Goal: Answer question/provide support: Share knowledge or assist other users

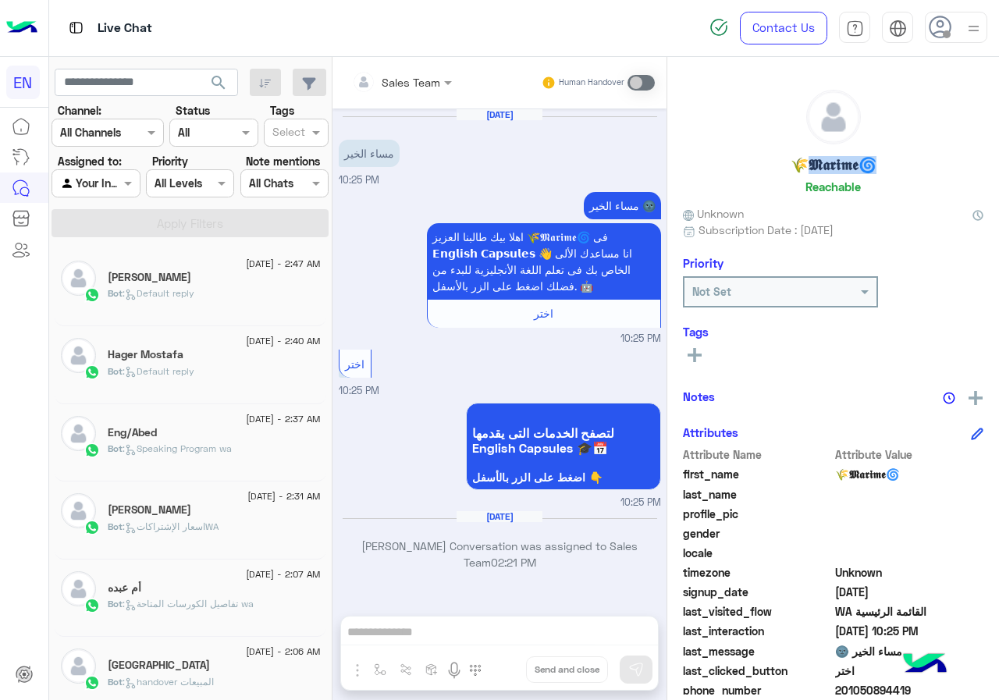
scroll to position [1022, 0]
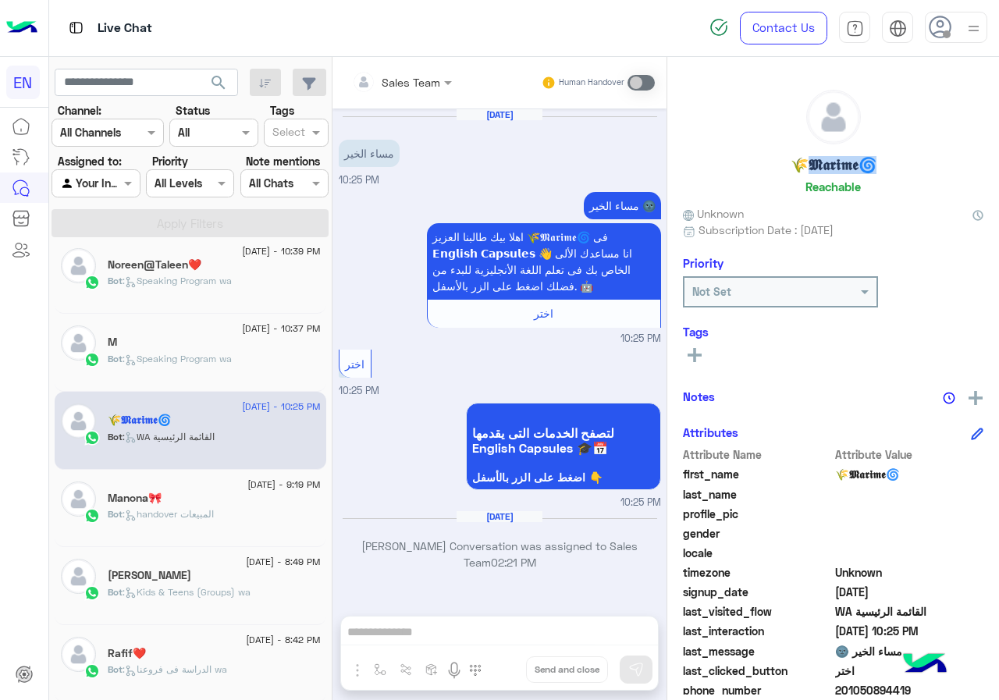
click at [695, 354] on rect at bounding box center [694, 355] width 3 height 14
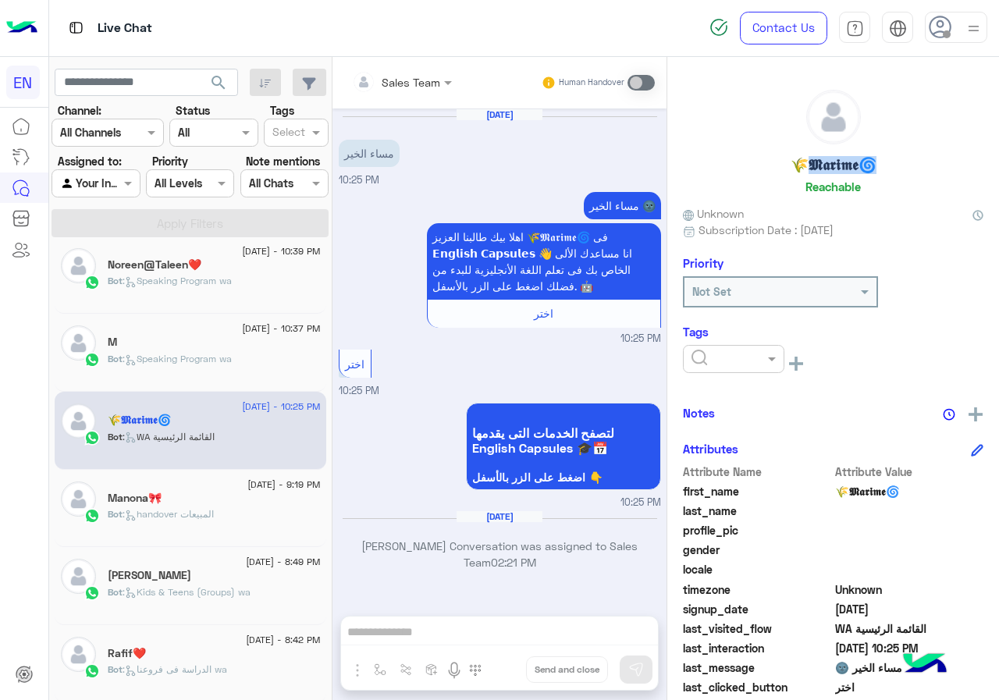
click at [719, 368] on div at bounding box center [733, 359] width 101 height 28
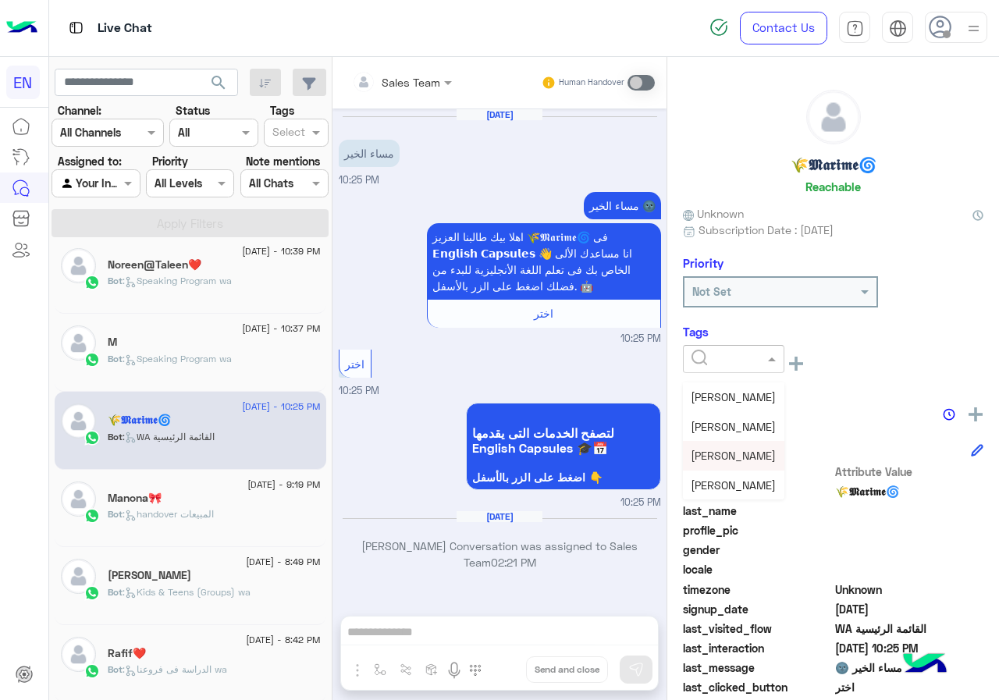
click at [739, 461] on span "[PERSON_NAME]" at bounding box center [733, 455] width 85 height 13
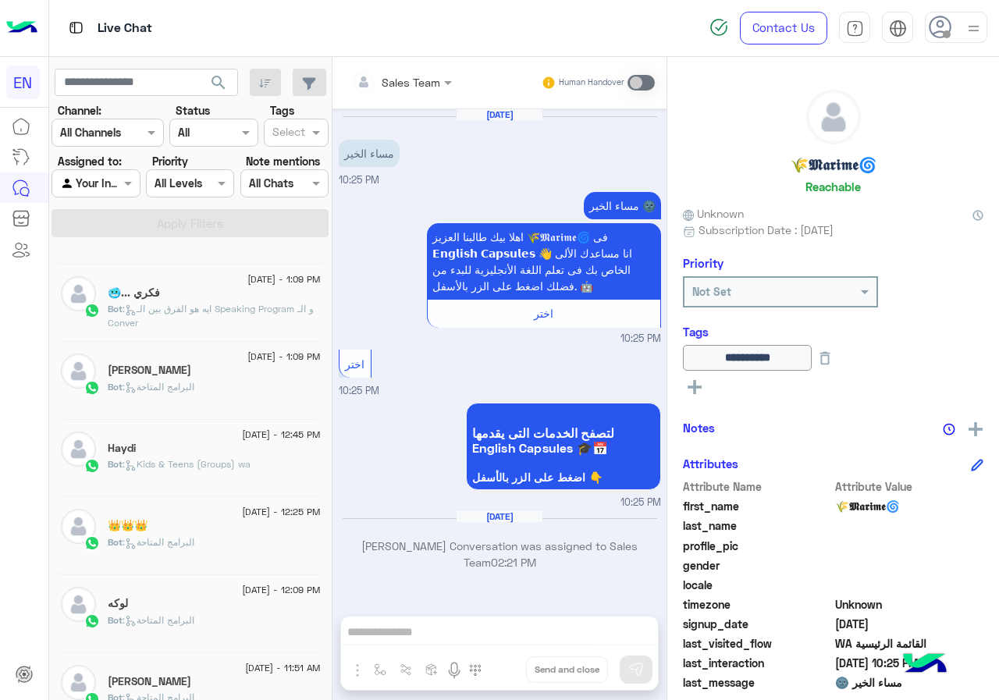
scroll to position [866, 0]
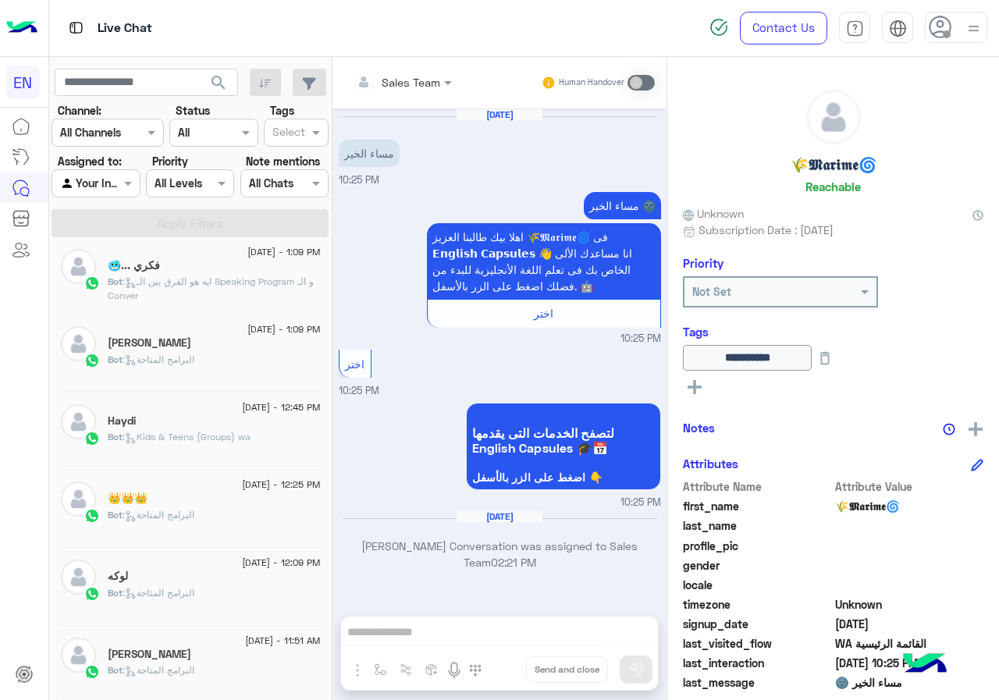
click at [262, 644] on span "[DATE] - 11:51 AM" at bounding box center [282, 641] width 75 height 14
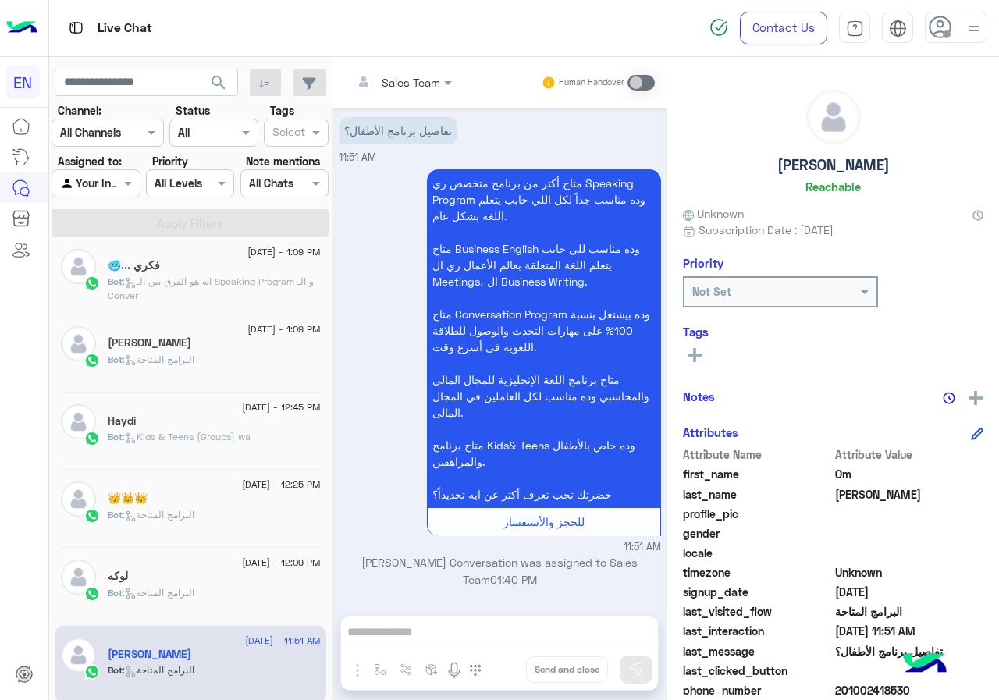
scroll to position [78, 0]
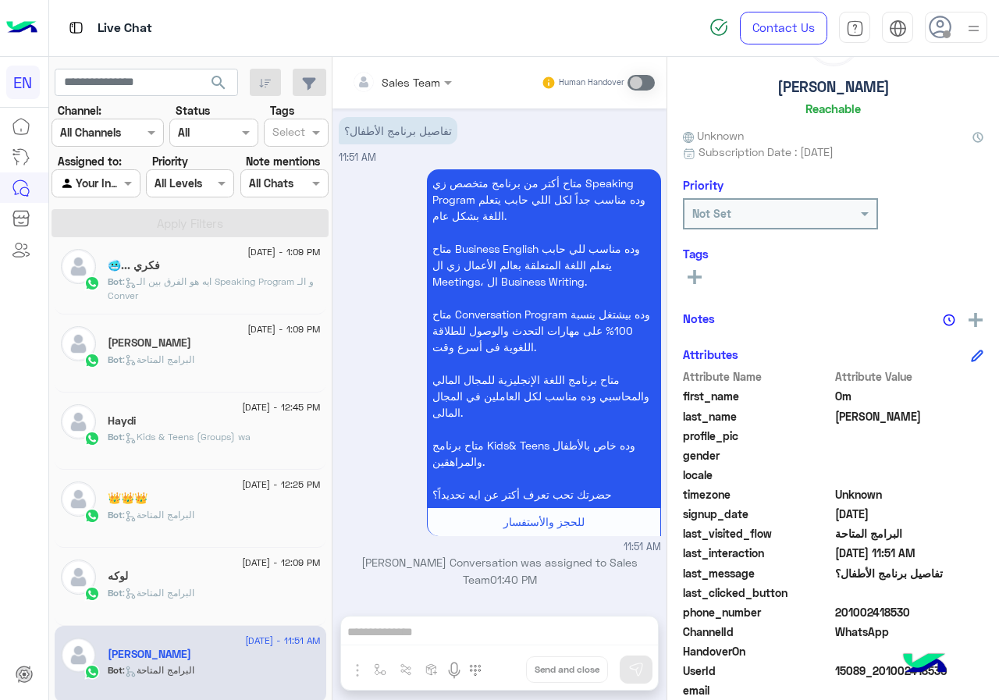
drag, startPoint x: 838, startPoint y: 611, endPoint x: 912, endPoint y: 612, distance: 74.1
click at [912, 612] on span "201002418530" at bounding box center [909, 612] width 149 height 16
copy span "01002418530"
click at [833, 91] on h5 "[PERSON_NAME]" at bounding box center [833, 87] width 112 height 18
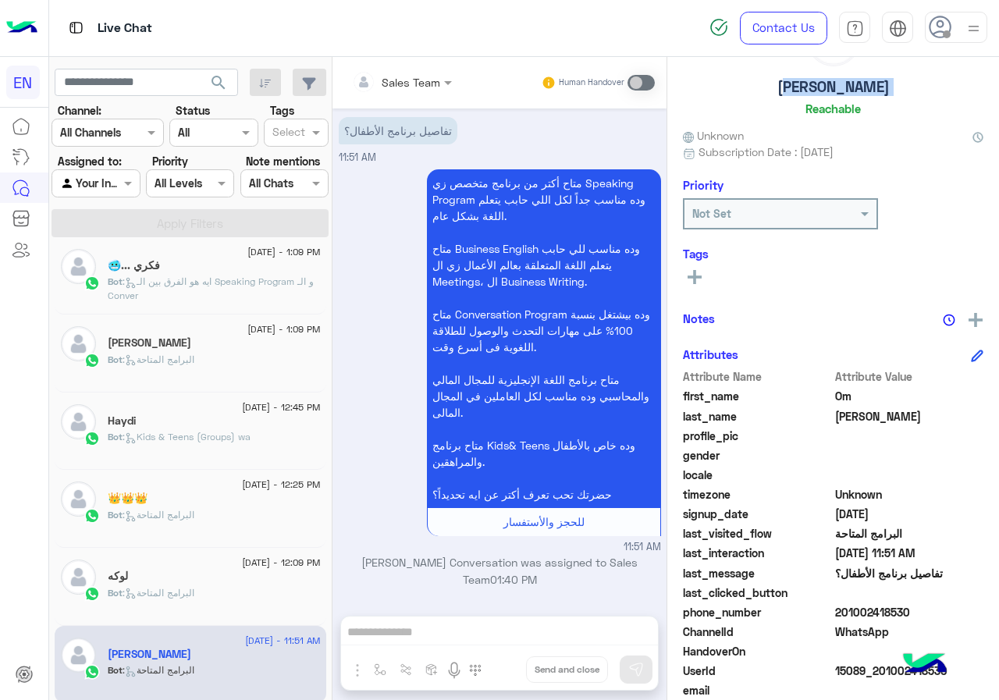
click at [833, 91] on h5 "[PERSON_NAME]" at bounding box center [833, 87] width 112 height 18
copy h5 "[PERSON_NAME]"
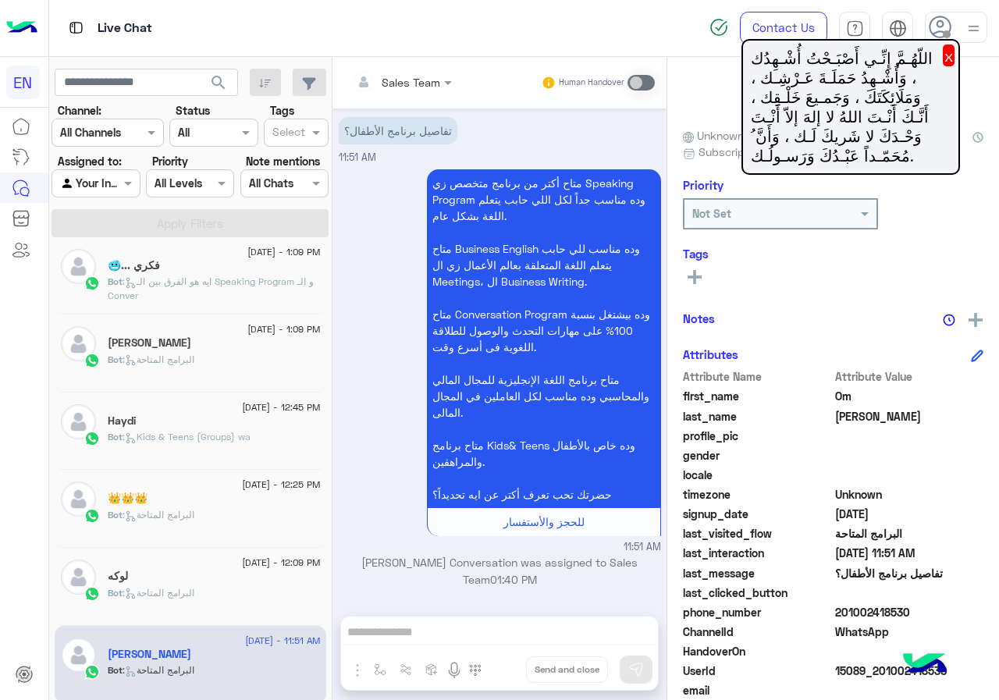
click at [949, 61] on button "x" at bounding box center [949, 55] width 12 height 22
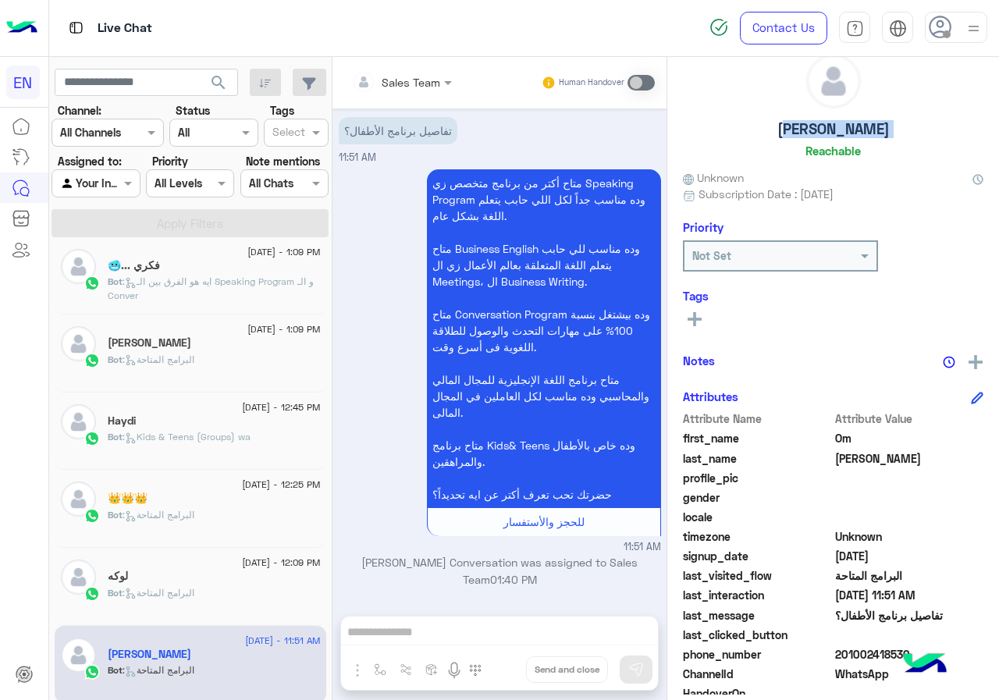
scroll to position [0, 0]
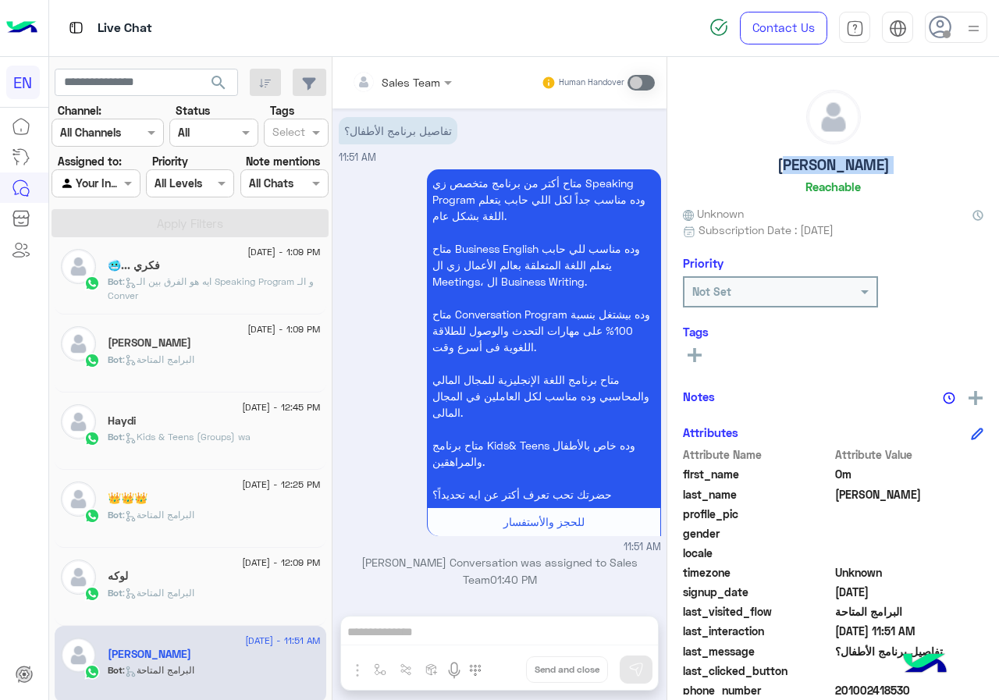
click at [692, 354] on rect at bounding box center [694, 354] width 14 height 3
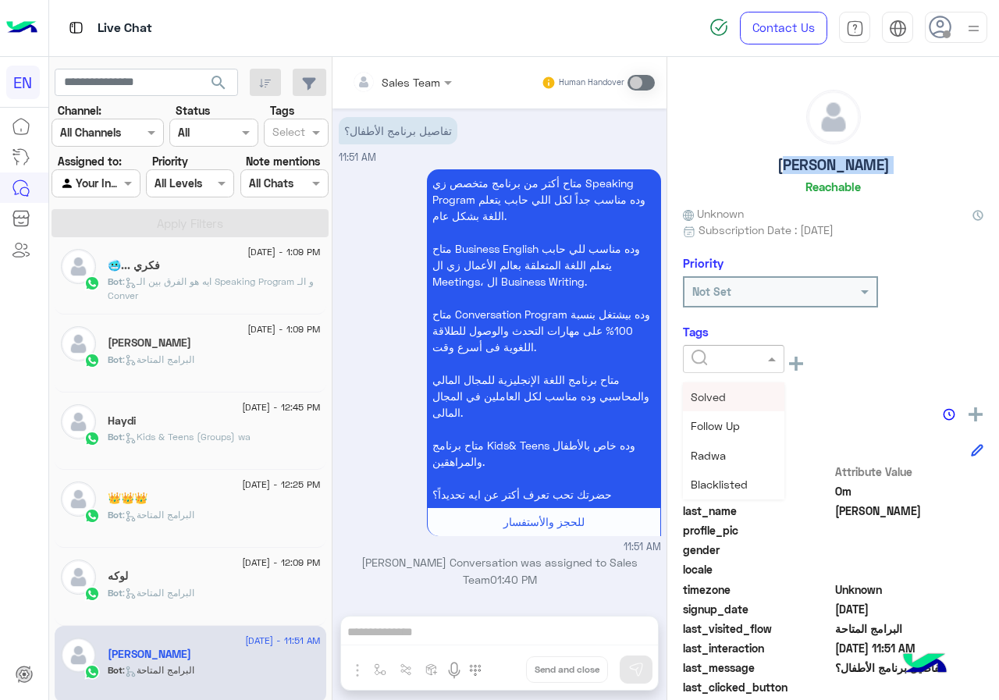
click at [727, 360] on input "text" at bounding box center [715, 359] width 48 height 16
click at [726, 456] on span "[PERSON_NAME]" at bounding box center [733, 455] width 85 height 13
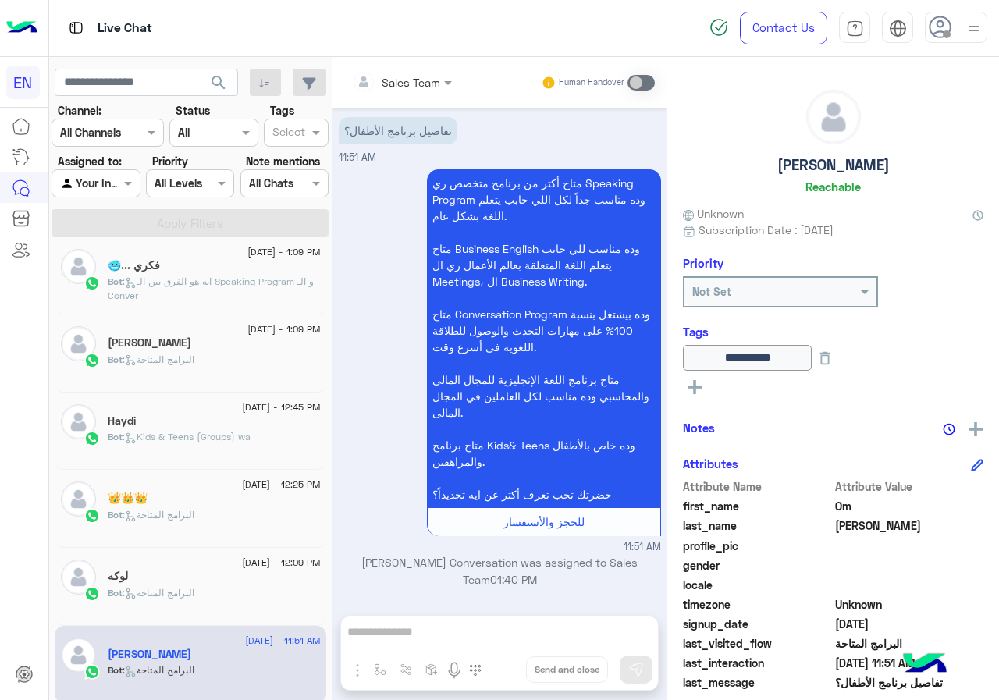
click at [193, 578] on div "لوكه" at bounding box center [214, 578] width 213 height 16
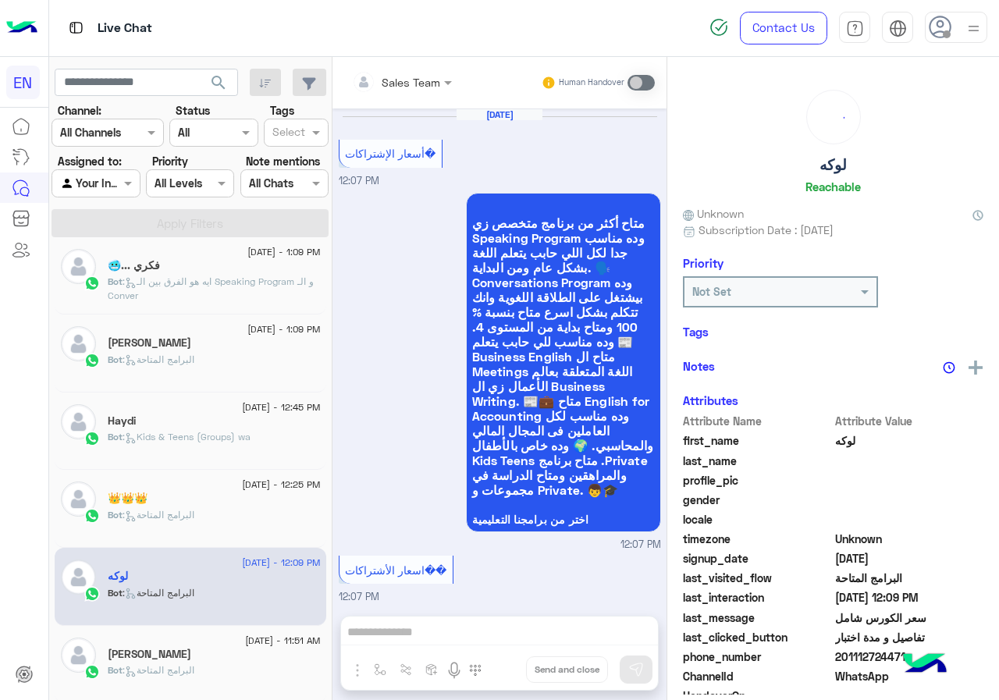
scroll to position [2048, 0]
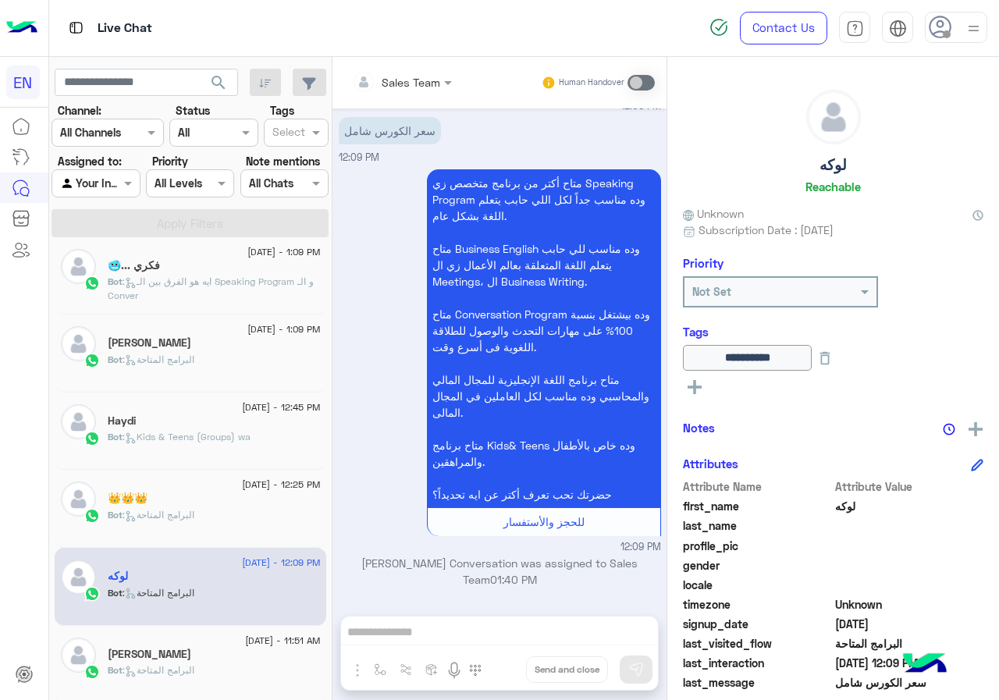
click at [181, 503] on div "👑👑👑" at bounding box center [214, 500] width 213 height 16
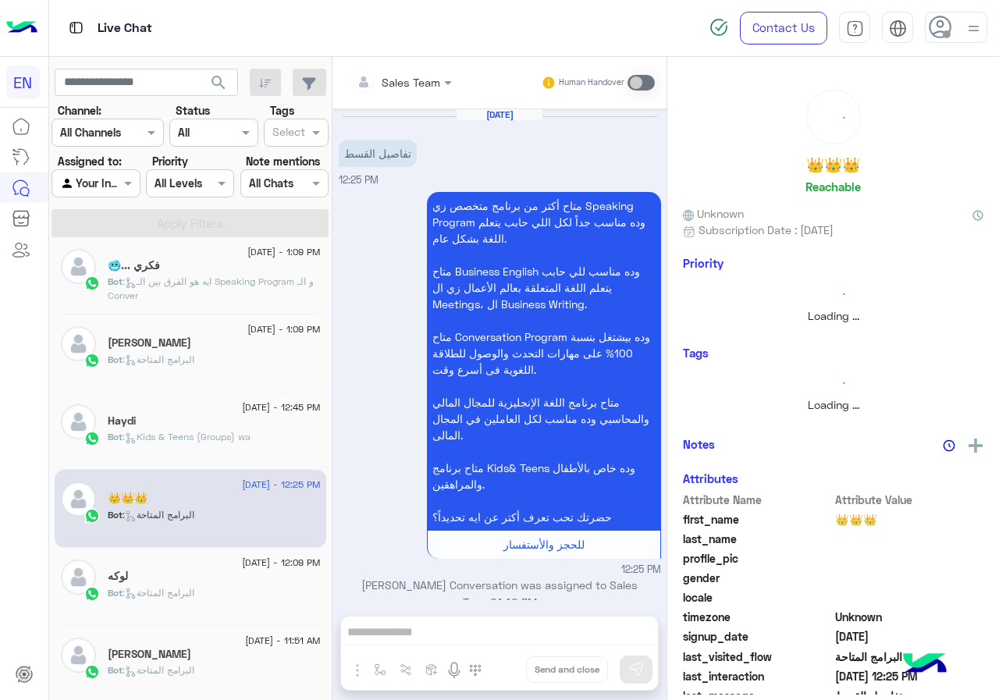
scroll to position [23, 0]
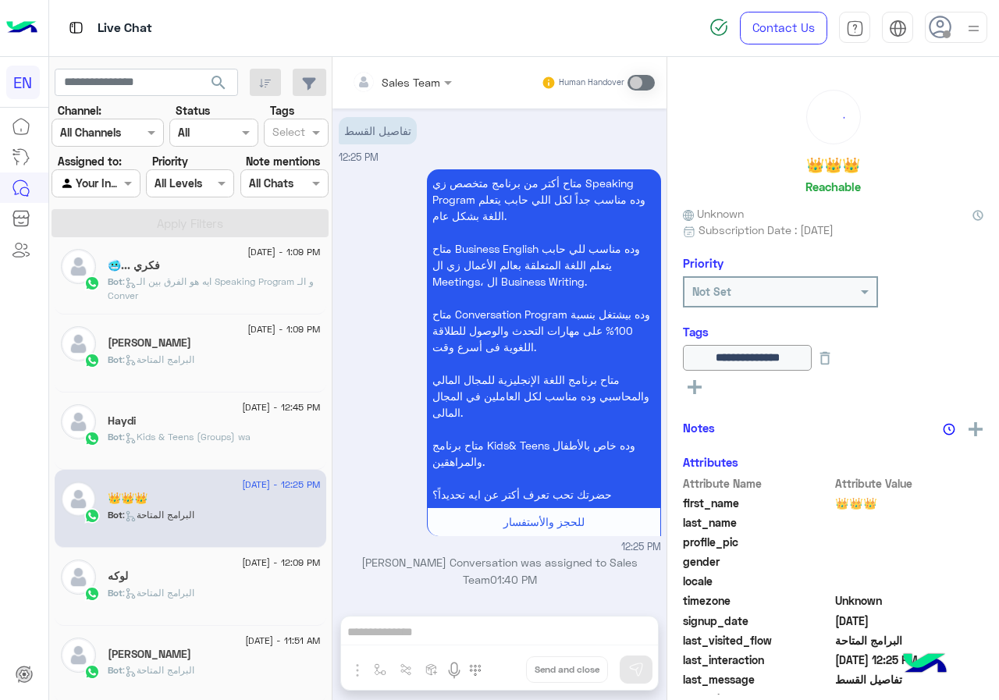
click at [187, 430] on p "Bot : Kids & Teens (Groups) wa" at bounding box center [179, 437] width 143 height 14
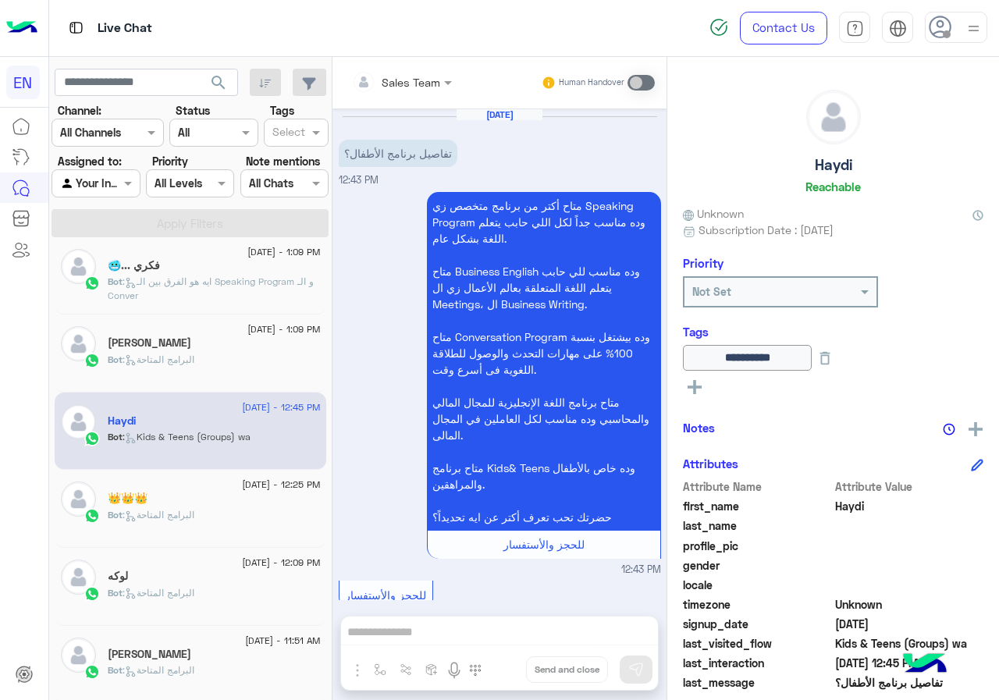
scroll to position [741, 0]
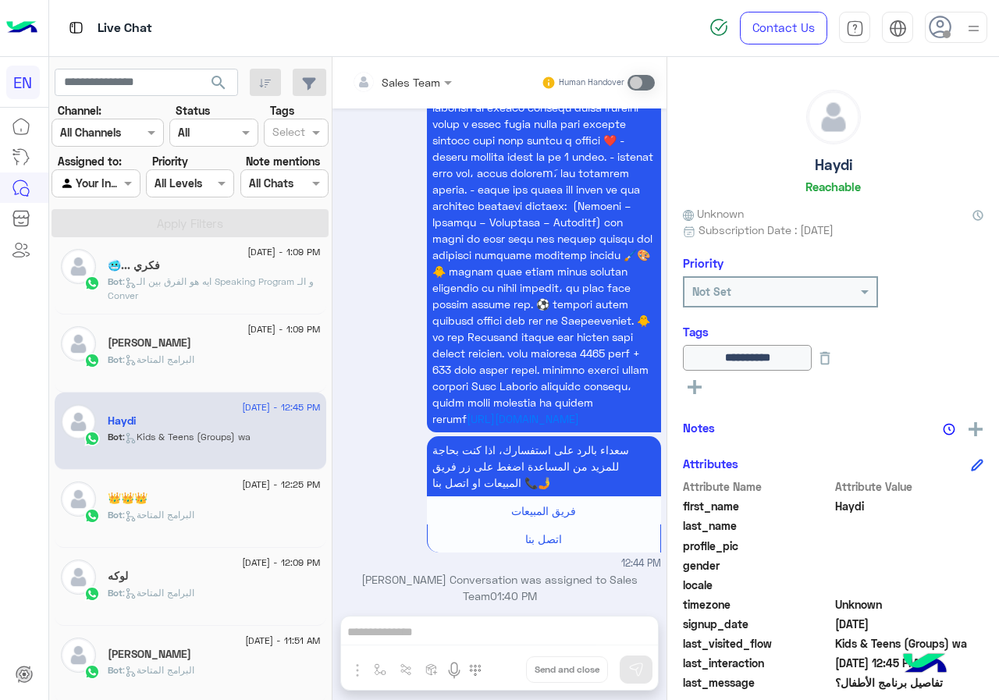
click at [190, 353] on p "Bot : البرامج المتاحة" at bounding box center [151, 360] width 87 height 14
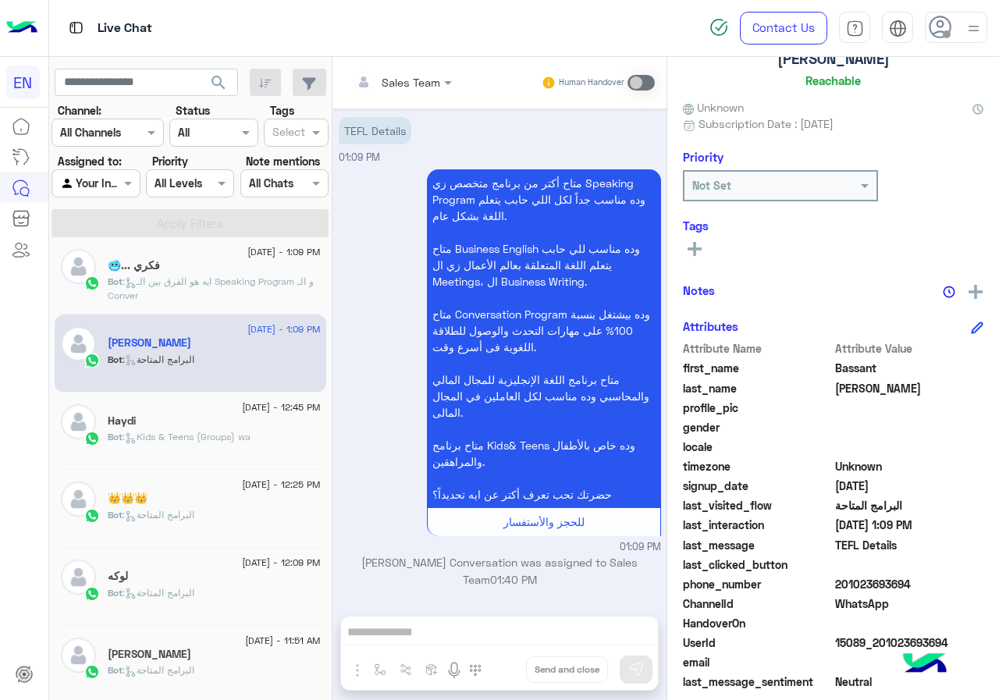
scroll to position [140, 0]
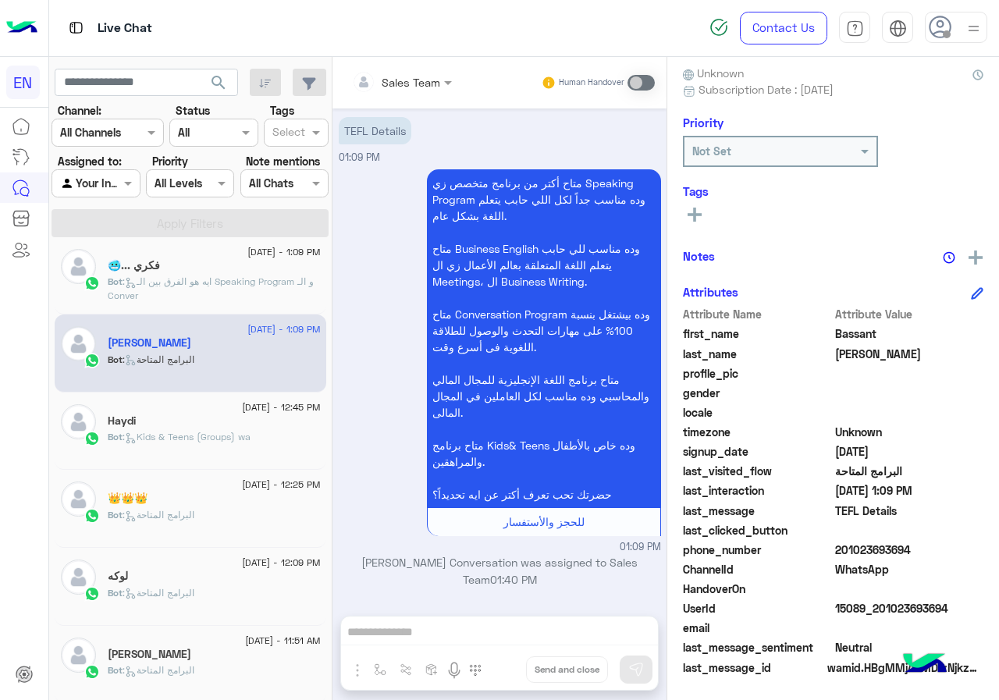
drag, startPoint x: 840, startPoint y: 551, endPoint x: 908, endPoint y: 549, distance: 67.9
click at [908, 549] on span "201023693694" at bounding box center [909, 550] width 149 height 16
copy span "01023693694"
click at [699, 213] on icon at bounding box center [694, 215] width 14 height 14
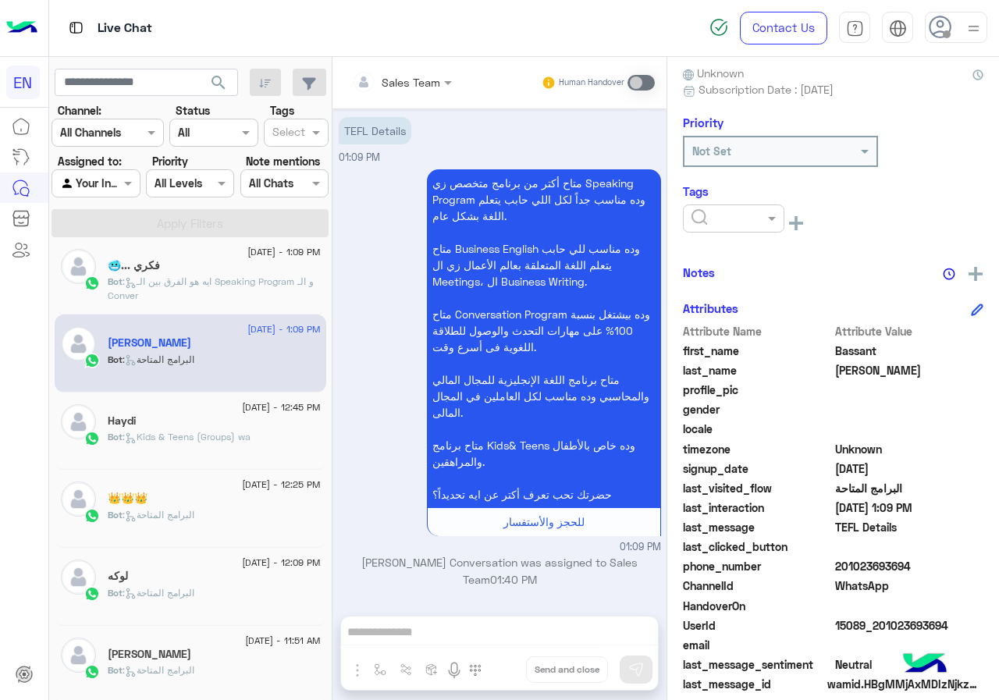
click at [720, 232] on div at bounding box center [733, 218] width 101 height 28
click at [741, 307] on div "[PERSON_NAME]" at bounding box center [733, 314] width 101 height 29
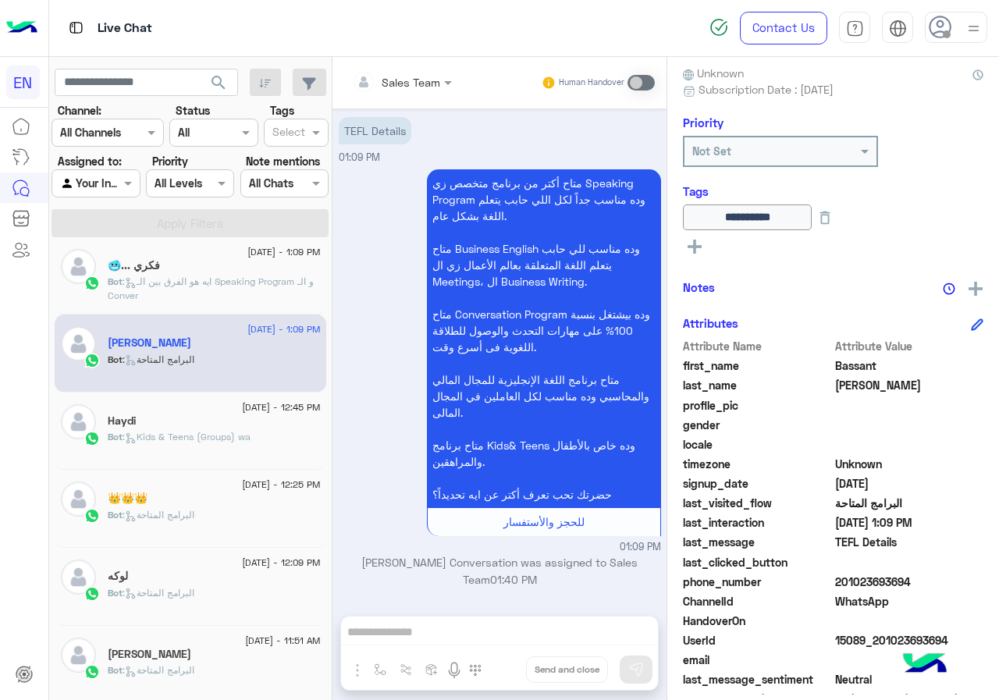
click at [223, 280] on span ": ايه هو الفرق بين الـ Speaking Program و الـ Conver" at bounding box center [211, 288] width 206 height 26
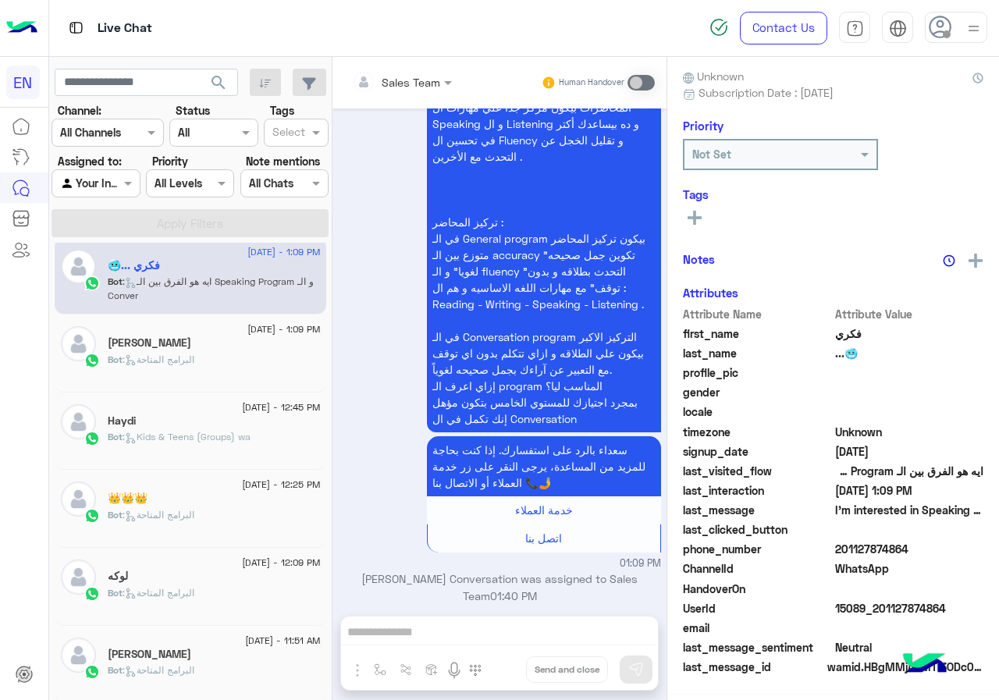
scroll to position [140, 0]
drag, startPoint x: 839, startPoint y: 549, endPoint x: 915, endPoint y: 548, distance: 76.5
click at [915, 548] on span "201127874864" at bounding box center [909, 550] width 149 height 16
copy span "01127874864"
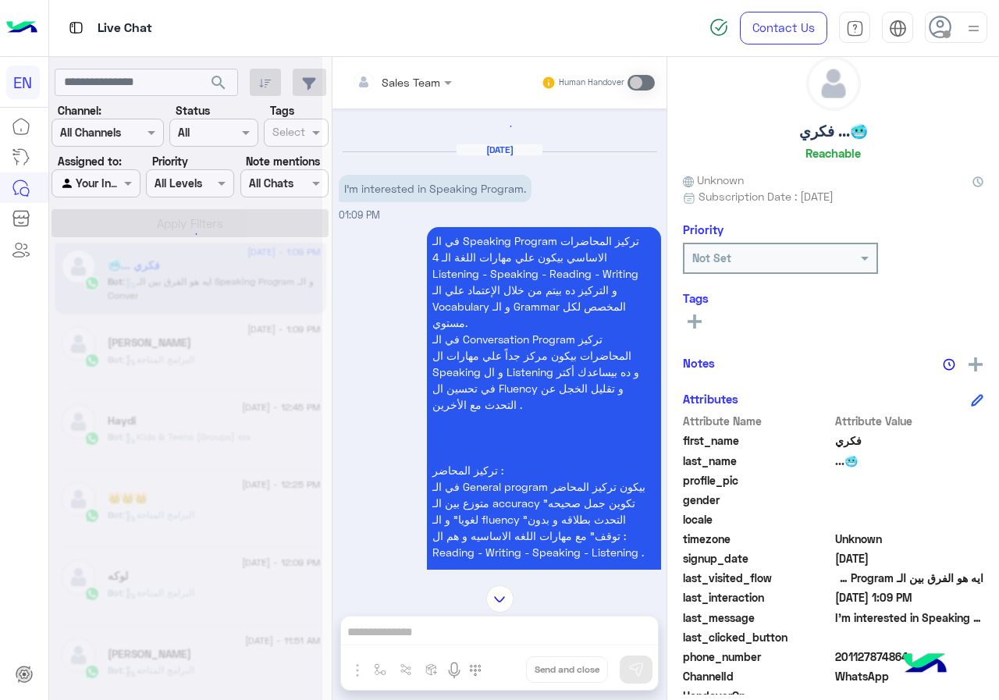
scroll to position [0, 0]
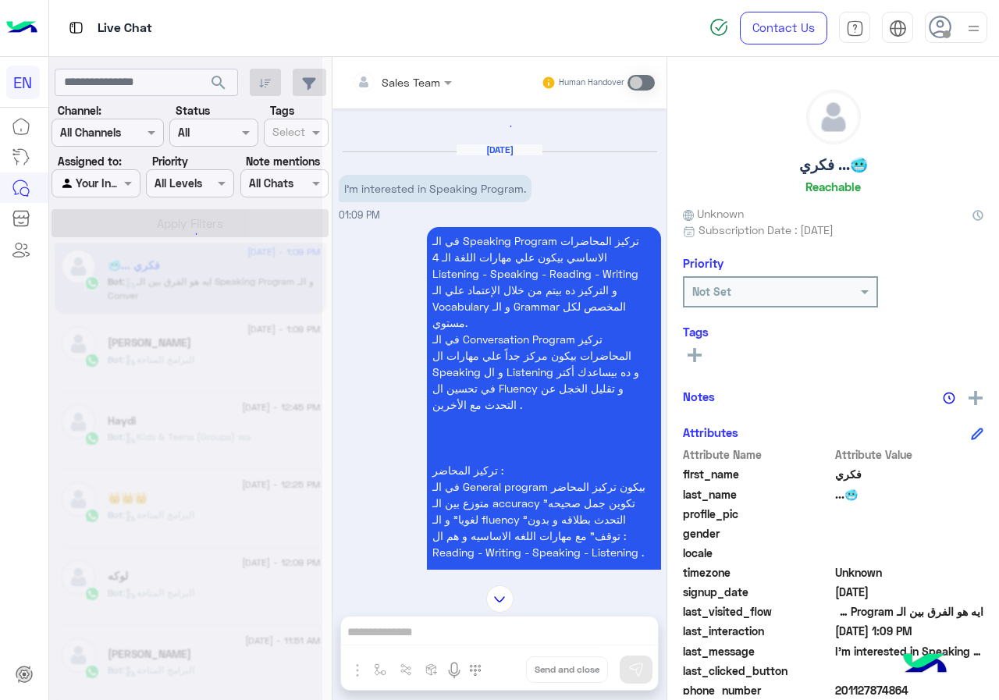
click at [702, 357] on button at bounding box center [694, 354] width 23 height 19
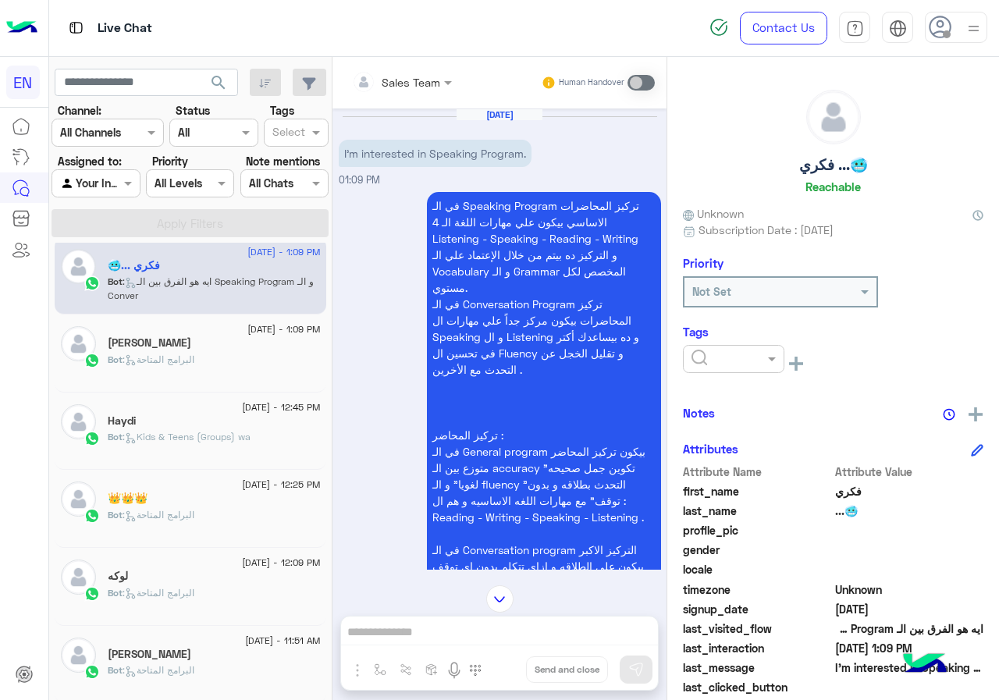
click at [746, 367] on div at bounding box center [733, 359] width 101 height 28
click at [747, 453] on span "[PERSON_NAME]" at bounding box center [733, 455] width 85 height 13
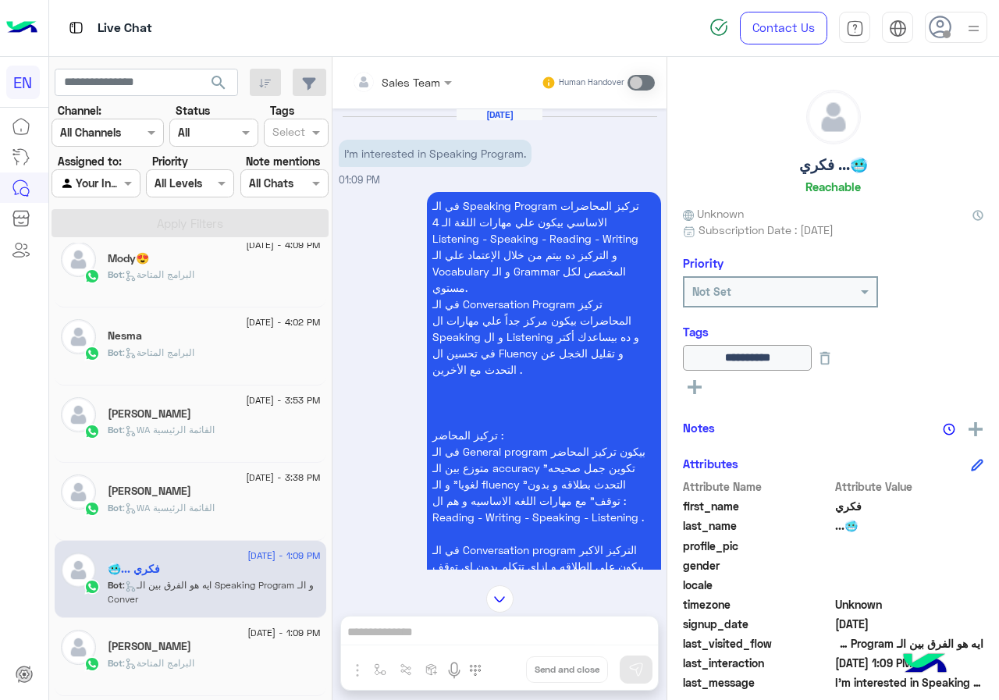
scroll to position [554, 0]
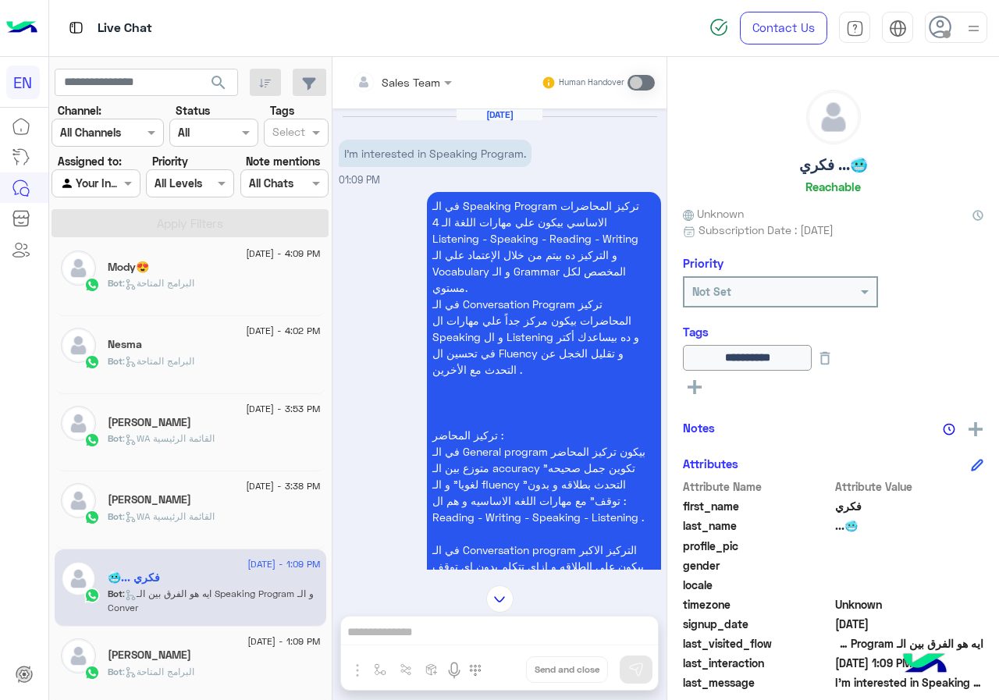
click at [233, 496] on div "[PERSON_NAME]" at bounding box center [214, 501] width 213 height 16
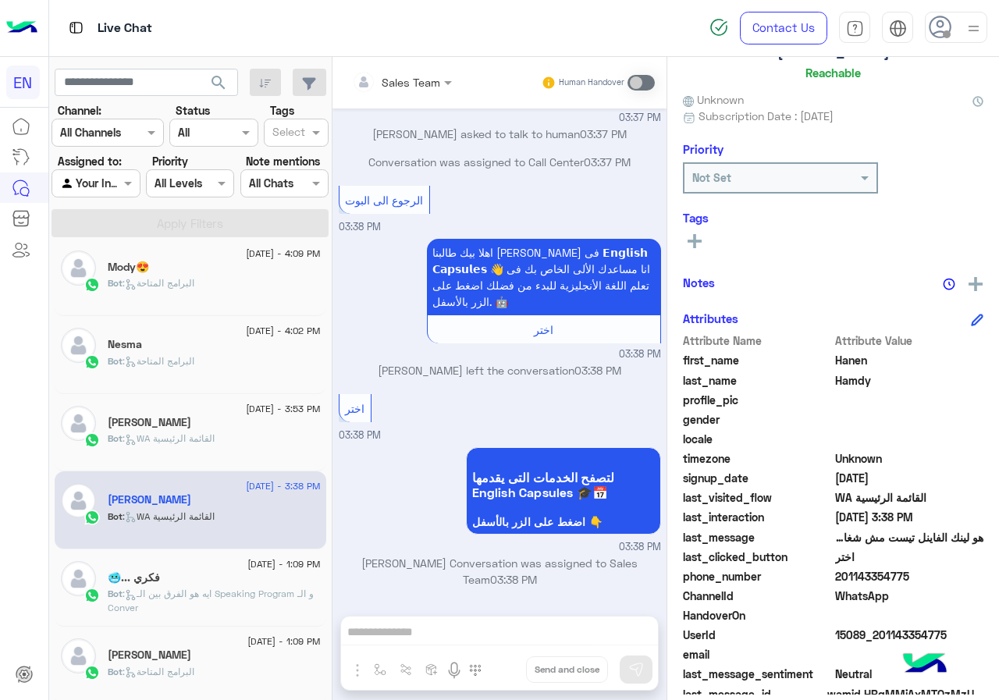
scroll to position [140, 0]
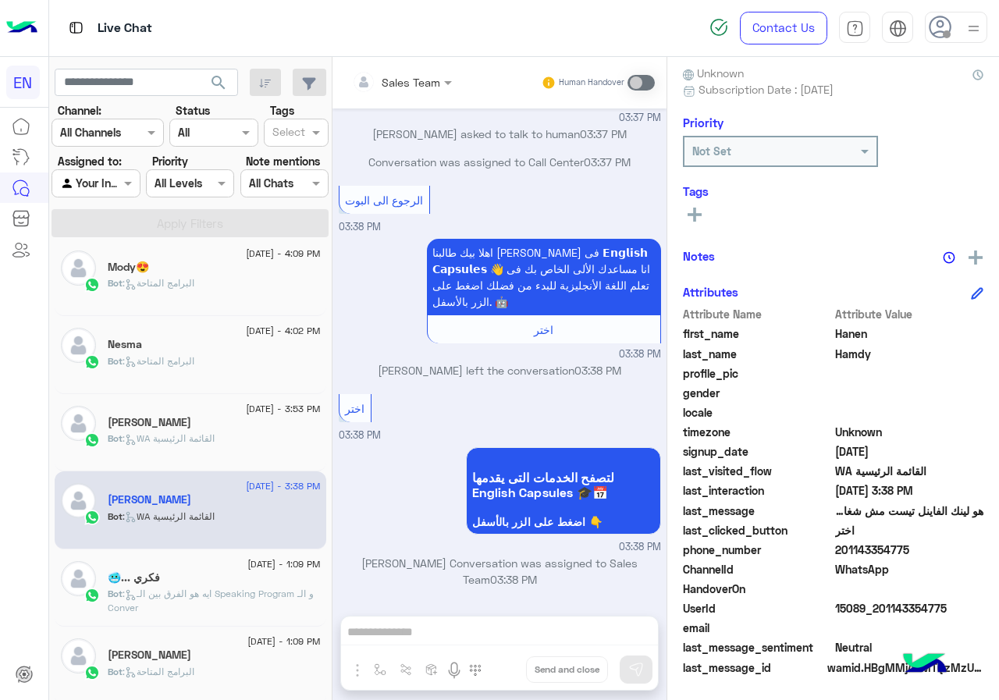
drag, startPoint x: 840, startPoint y: 551, endPoint x: 909, endPoint y: 552, distance: 69.5
click at [909, 552] on span "201143354775" at bounding box center [909, 550] width 149 height 16
copy span "01143354775"
drag, startPoint x: 701, startPoint y: 226, endPoint x: 698, endPoint y: 211, distance: 14.4
click at [700, 223] on div "See All" at bounding box center [833, 216] width 300 height 24
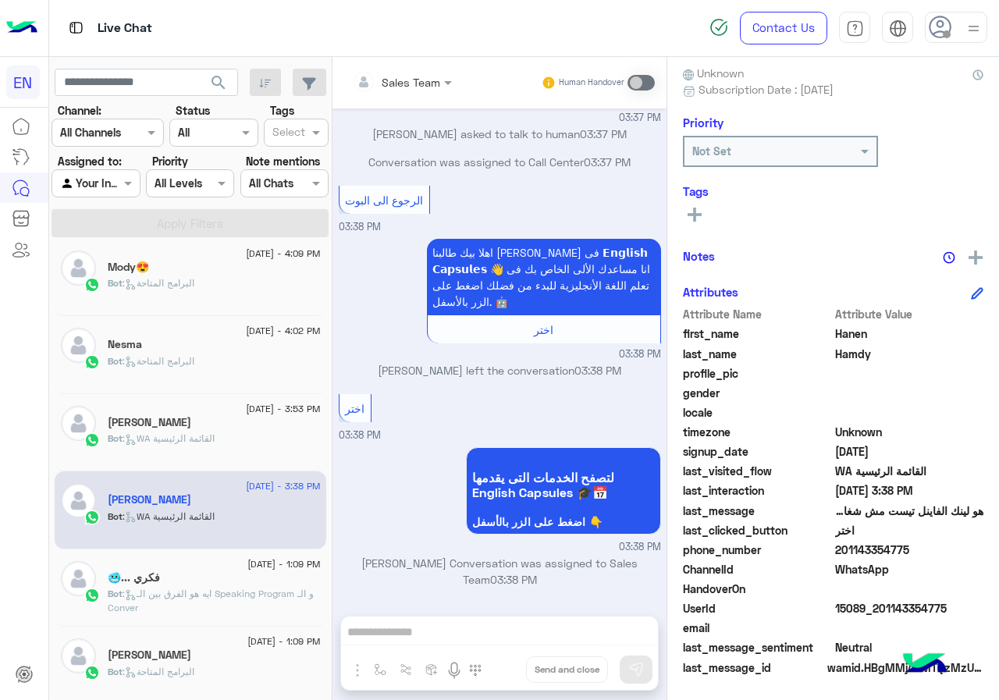
click at [698, 210] on icon at bounding box center [694, 215] width 14 height 14
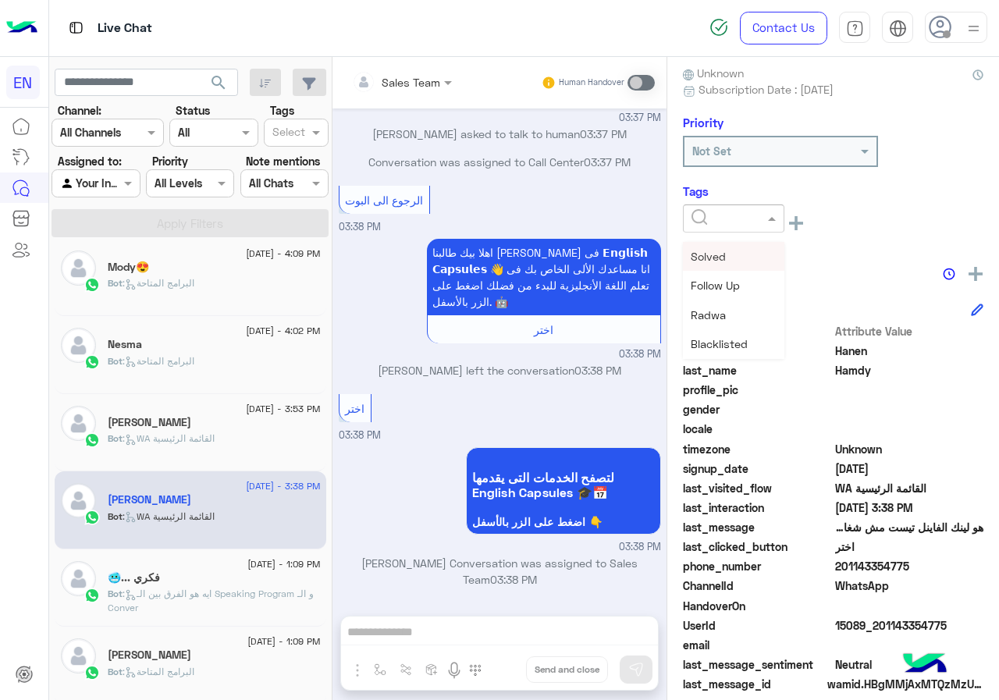
click at [709, 222] on input "text" at bounding box center [715, 219] width 48 height 16
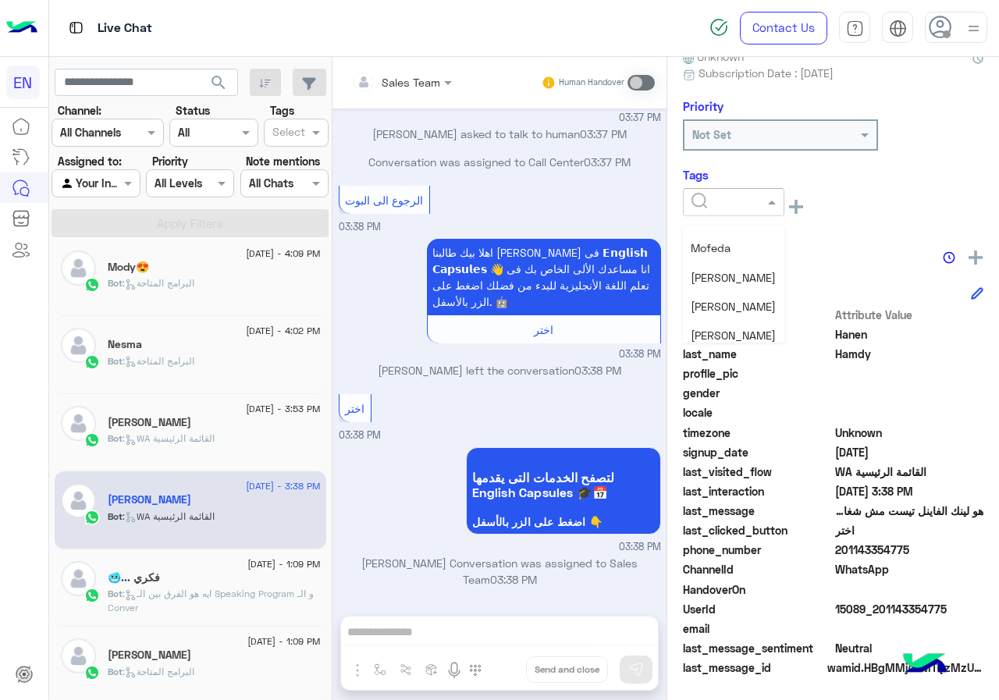
scroll to position [0, 0]
click at [726, 234] on div "Solved" at bounding box center [733, 240] width 101 height 29
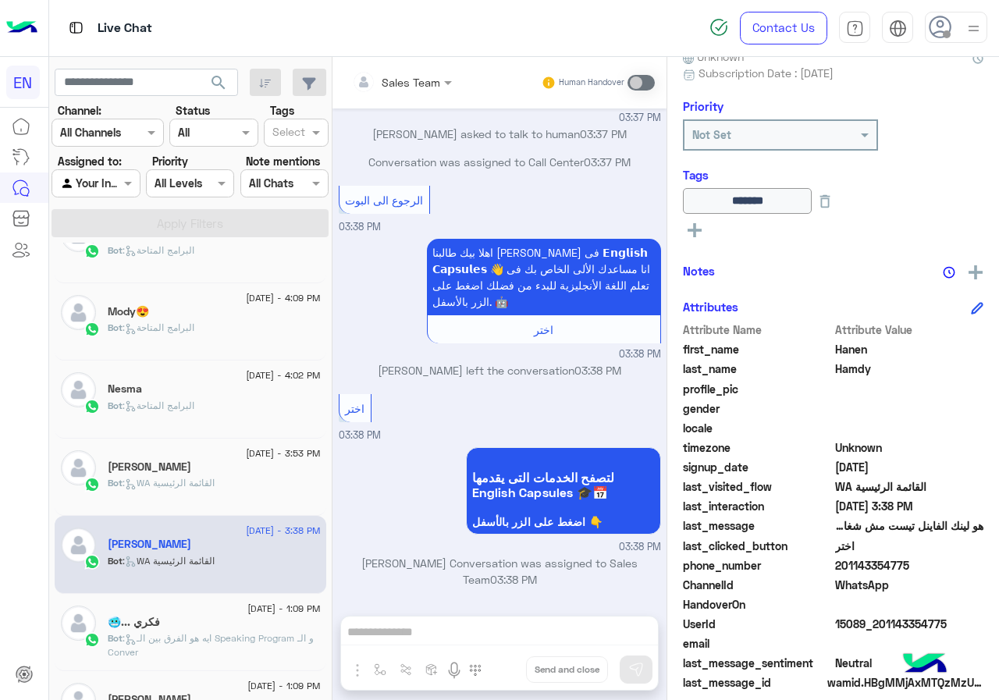
scroll to position [476, 0]
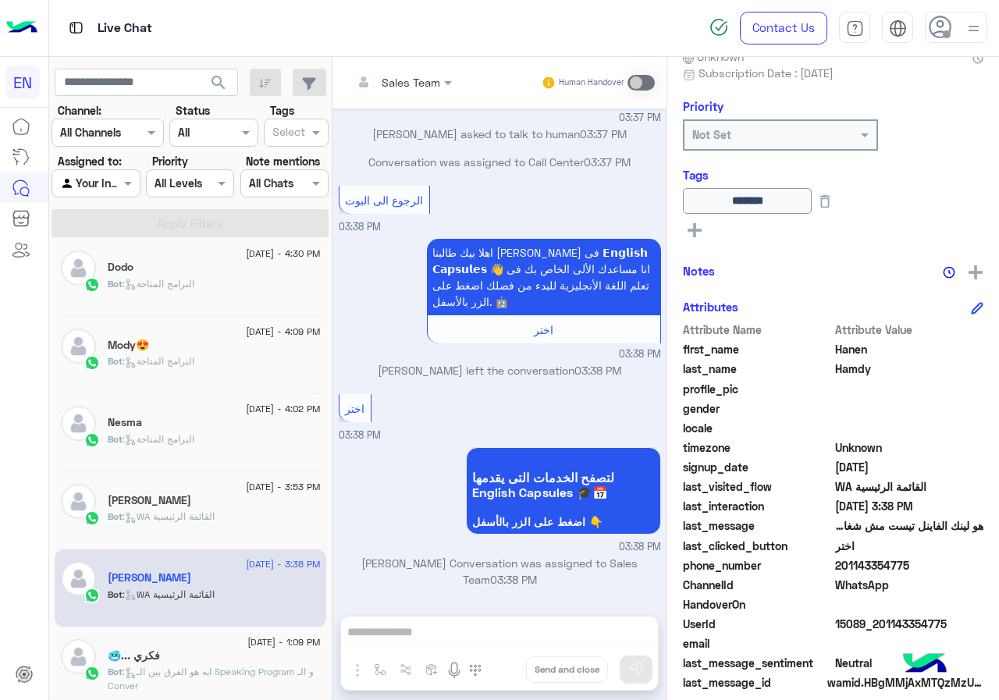
click at [207, 509] on div "[PERSON_NAME]" at bounding box center [214, 502] width 213 height 16
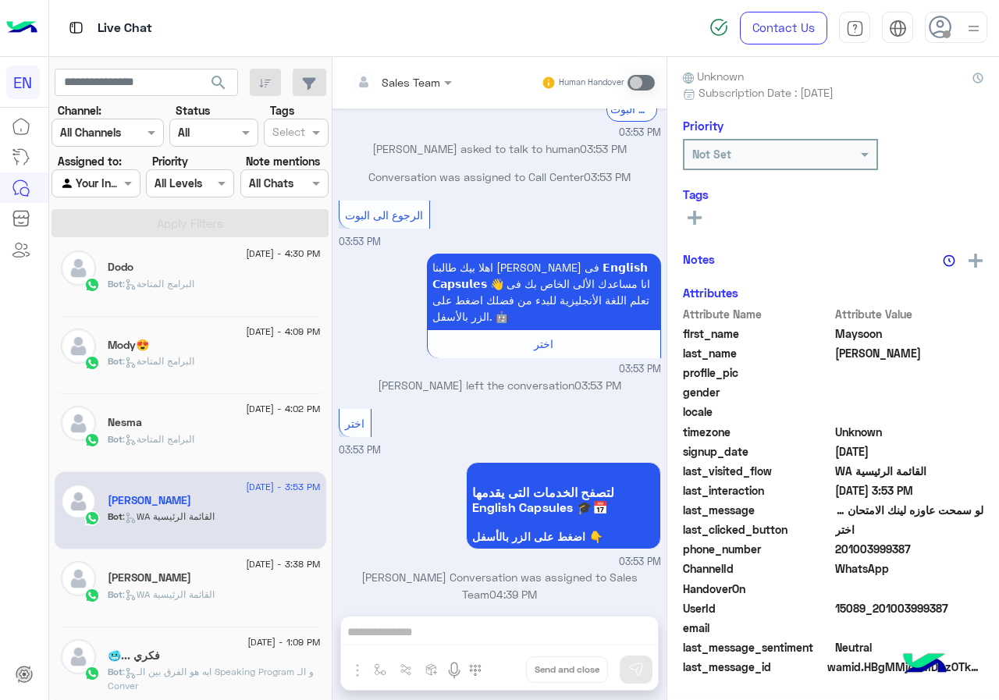
scroll to position [140, 0]
drag, startPoint x: 837, startPoint y: 546, endPoint x: 911, endPoint y: 554, distance: 74.5
click at [911, 554] on span "201003999387" at bounding box center [909, 550] width 149 height 16
copy span "01003999387"
click at [699, 219] on icon at bounding box center [694, 215] width 14 height 14
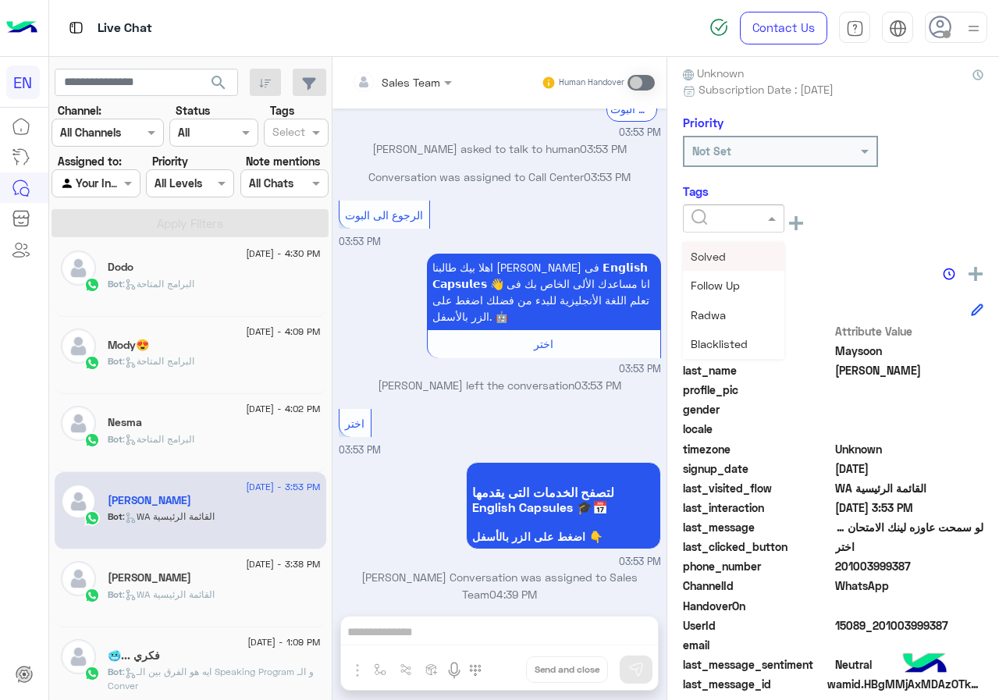
click at [704, 219] on input "text" at bounding box center [715, 219] width 48 height 16
click at [721, 257] on span "Solved" at bounding box center [708, 256] width 35 height 13
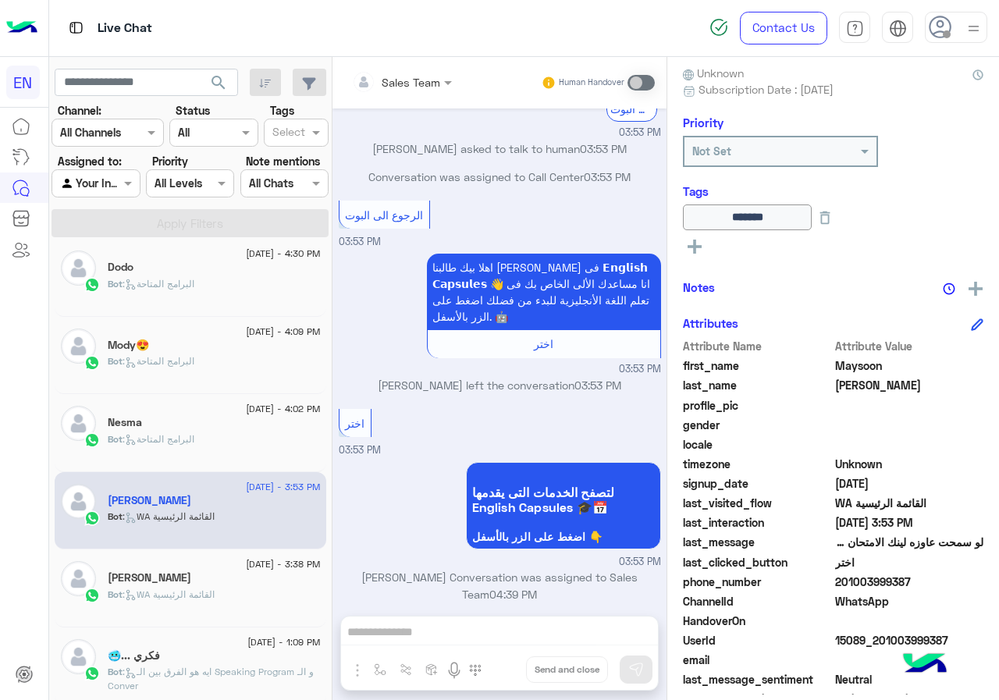
click at [209, 421] on div "Nesma" at bounding box center [214, 424] width 213 height 16
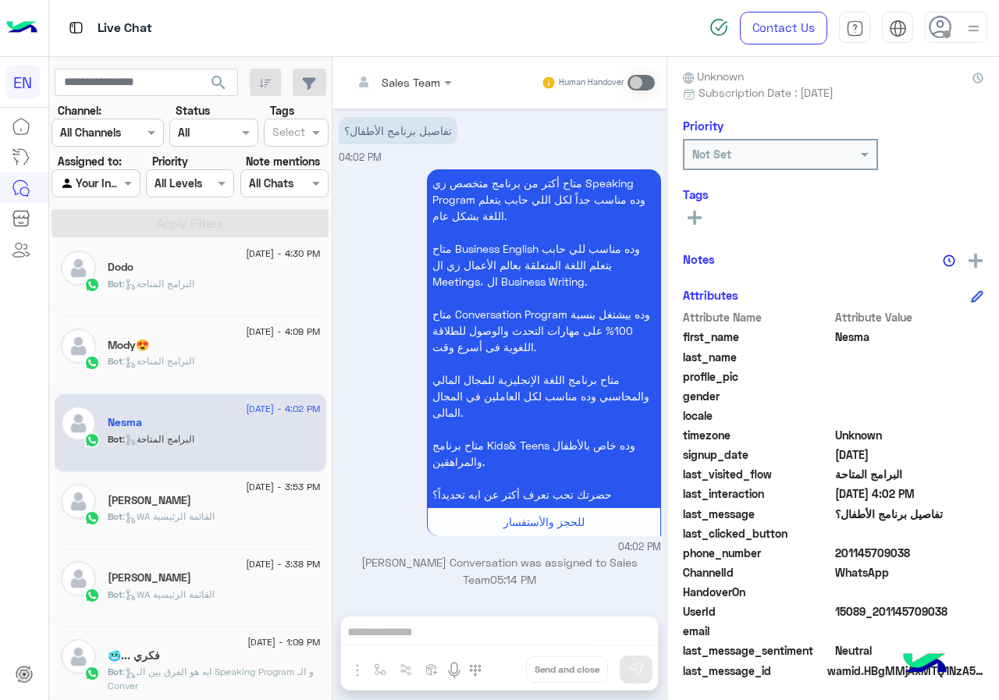
scroll to position [140, 0]
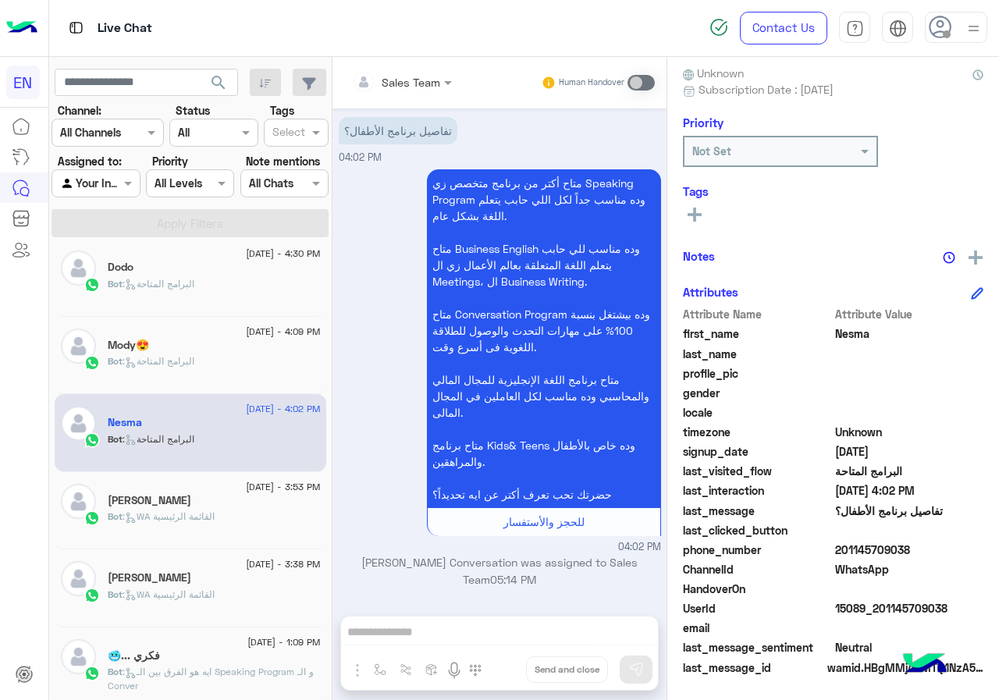
click at [840, 549] on span "201145709038" at bounding box center [909, 550] width 149 height 16
drag, startPoint x: 840, startPoint y: 549, endPoint x: 890, endPoint y: 549, distance: 49.9
click at [890, 549] on span "201145709038" at bounding box center [909, 550] width 149 height 16
click at [869, 549] on span "201145709038" at bounding box center [909, 550] width 149 height 16
drag, startPoint x: 838, startPoint y: 549, endPoint x: 920, endPoint y: 549, distance: 81.9
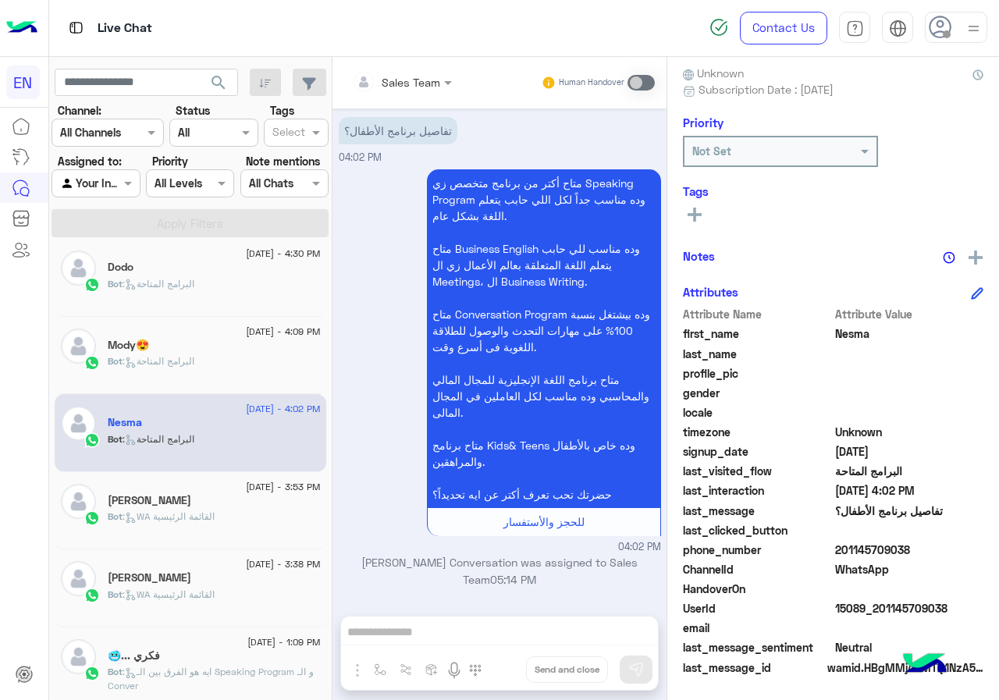
click at [920, 549] on span "201145709038" at bounding box center [909, 550] width 149 height 16
copy span "01145709038"
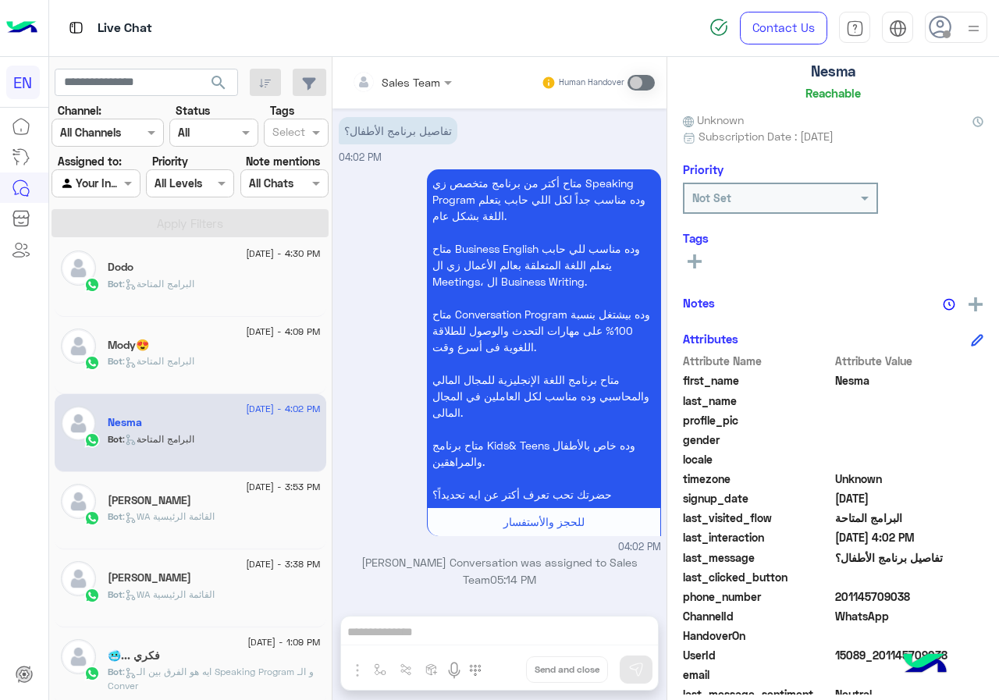
scroll to position [0, 0]
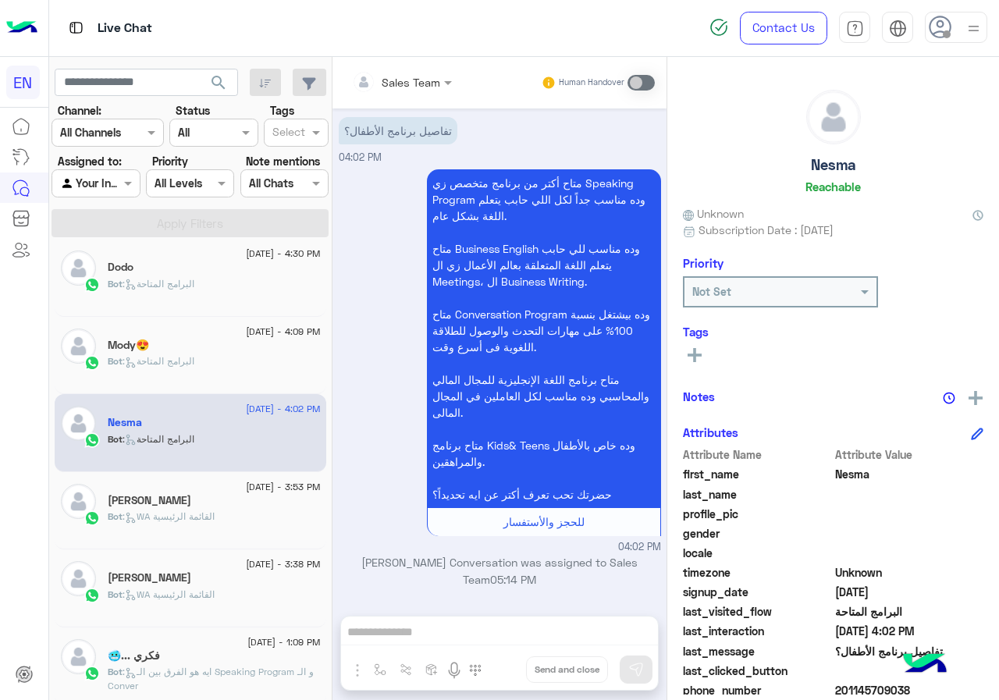
click at [833, 170] on h5 "Nesma" at bounding box center [833, 165] width 45 height 18
copy h5 "Nesma"
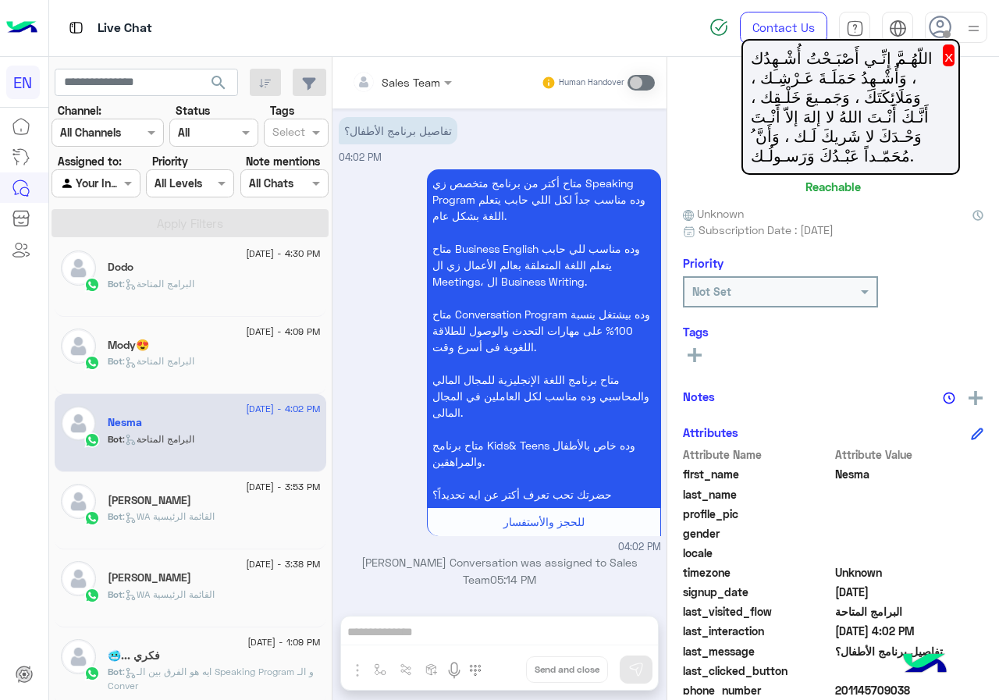
click at [943, 59] on button "x" at bounding box center [949, 55] width 12 height 22
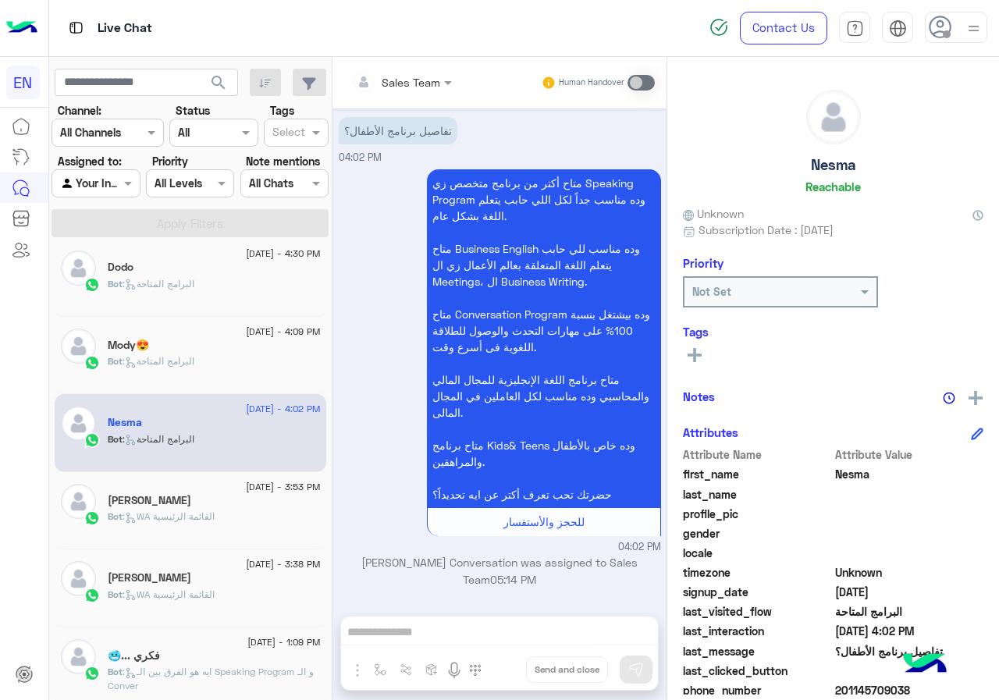
click at [704, 359] on button at bounding box center [694, 354] width 23 height 19
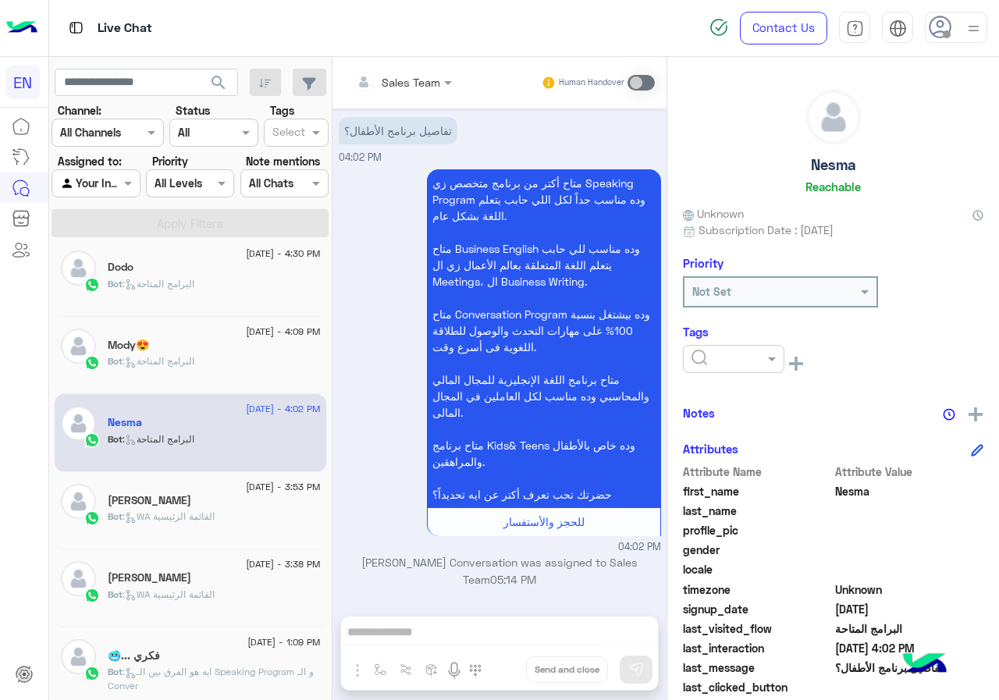
click at [714, 357] on input "text" at bounding box center [715, 359] width 48 height 16
click at [732, 450] on span "[PERSON_NAME]" at bounding box center [733, 455] width 85 height 13
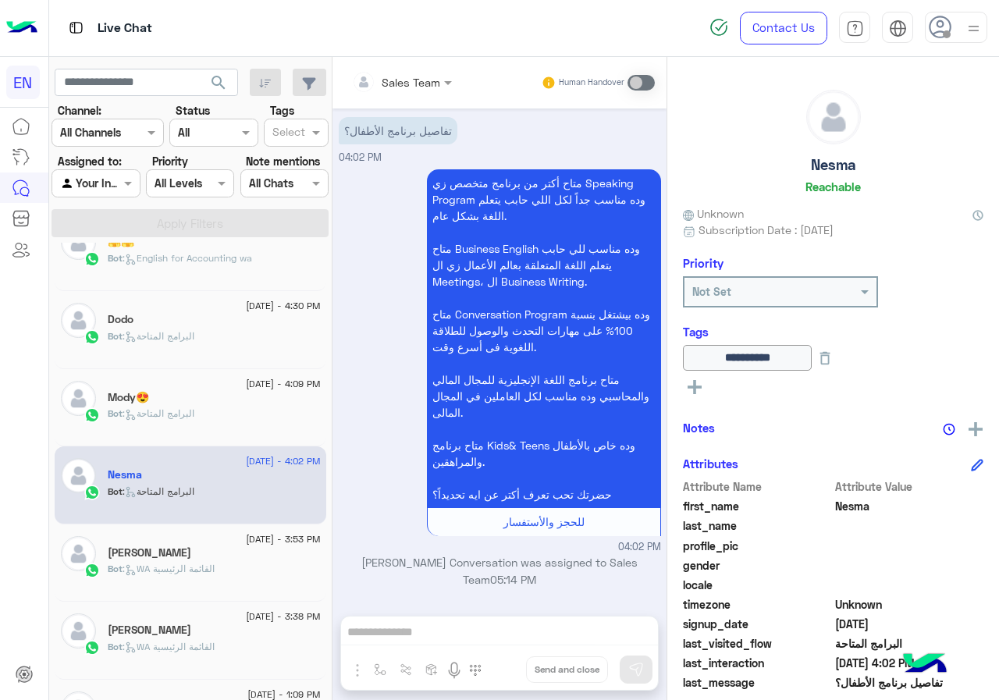
scroll to position [398, 0]
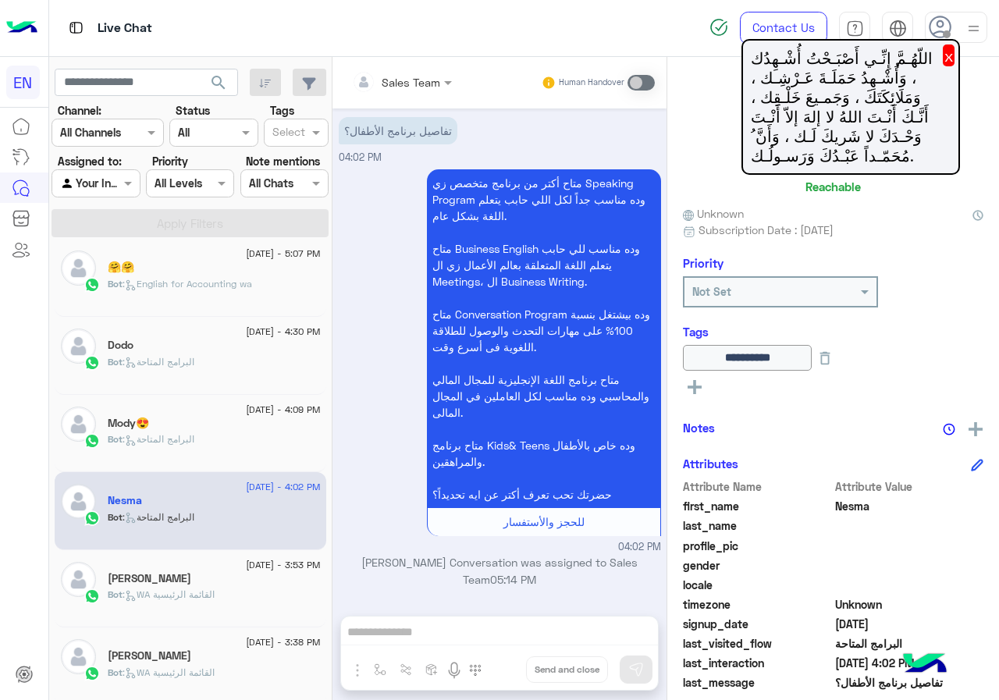
click at [254, 436] on div "Bot : البرامج المتاحة" at bounding box center [214, 445] width 213 height 27
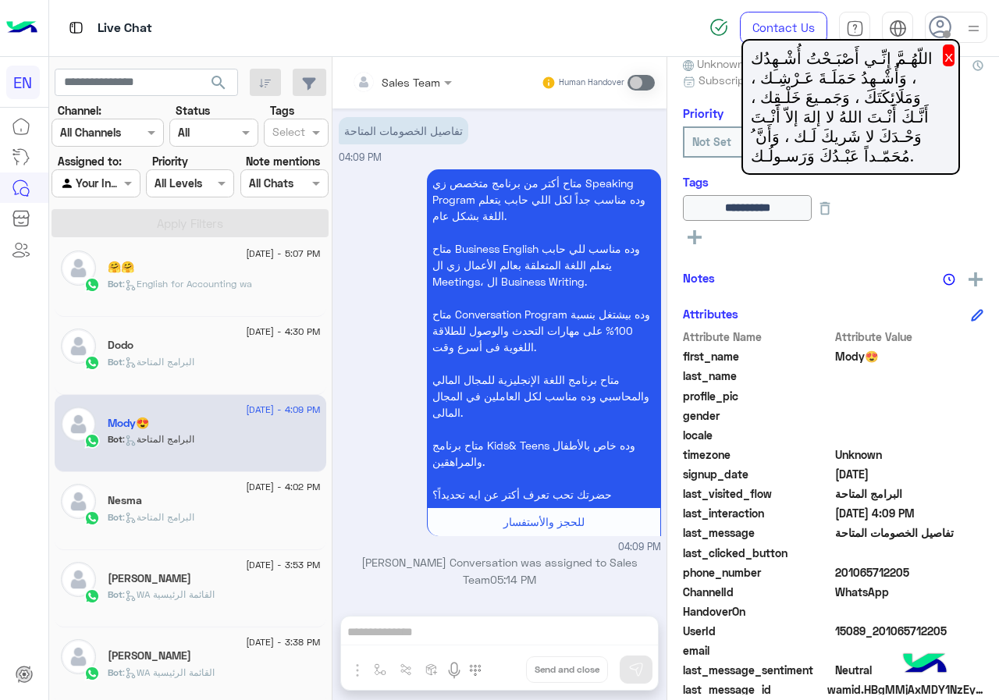
scroll to position [156, 0]
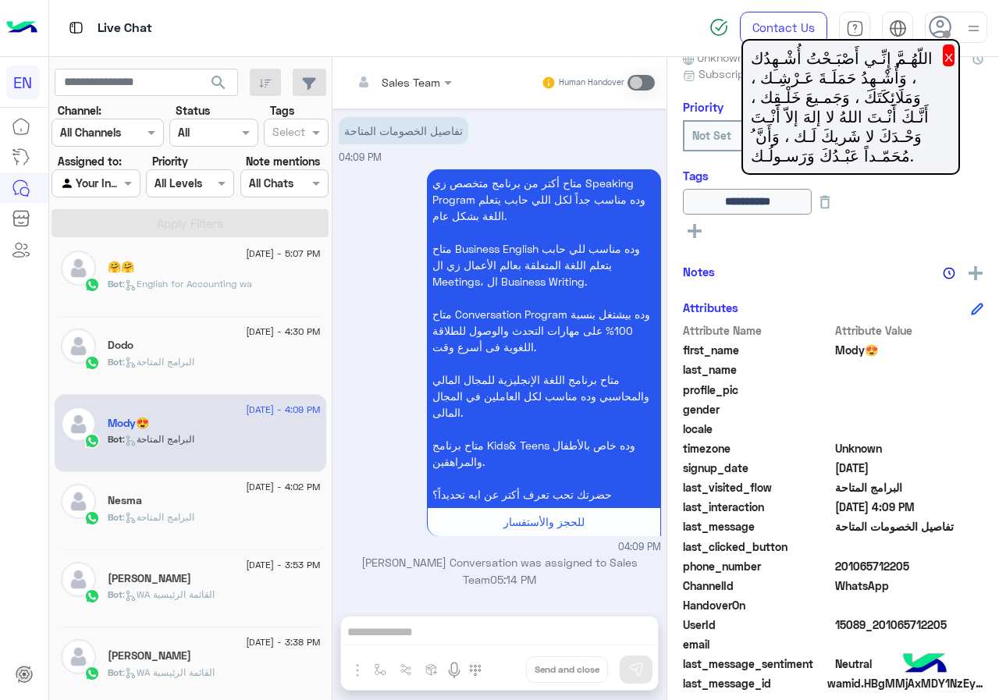
drag, startPoint x: 838, startPoint y: 561, endPoint x: 932, endPoint y: 559, distance: 93.7
click at [932, 559] on span "201065712205" at bounding box center [909, 566] width 149 height 16
copy span "01065712205"
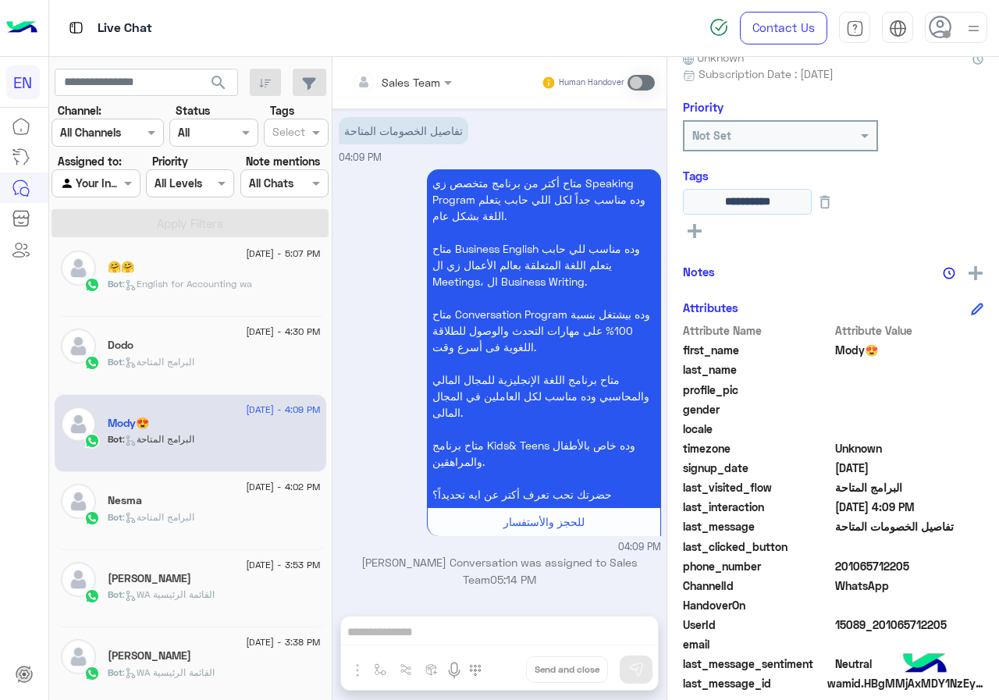
click at [705, 205] on input "**********" at bounding box center [747, 202] width 129 height 26
click at [163, 367] on span ": البرامج المتاحة" at bounding box center [159, 362] width 72 height 12
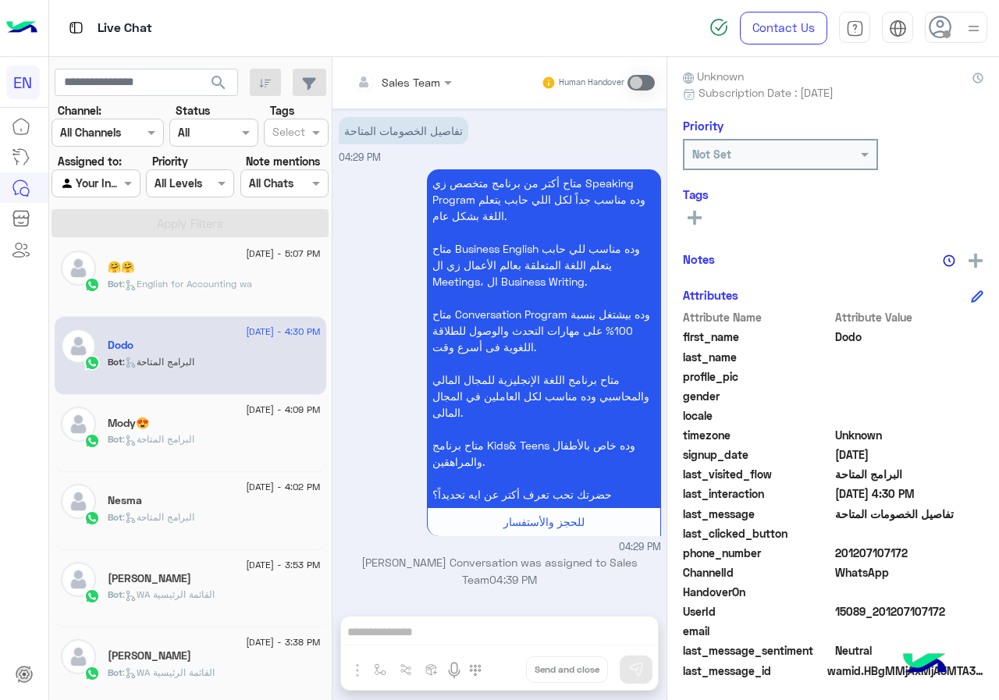
scroll to position [140, 0]
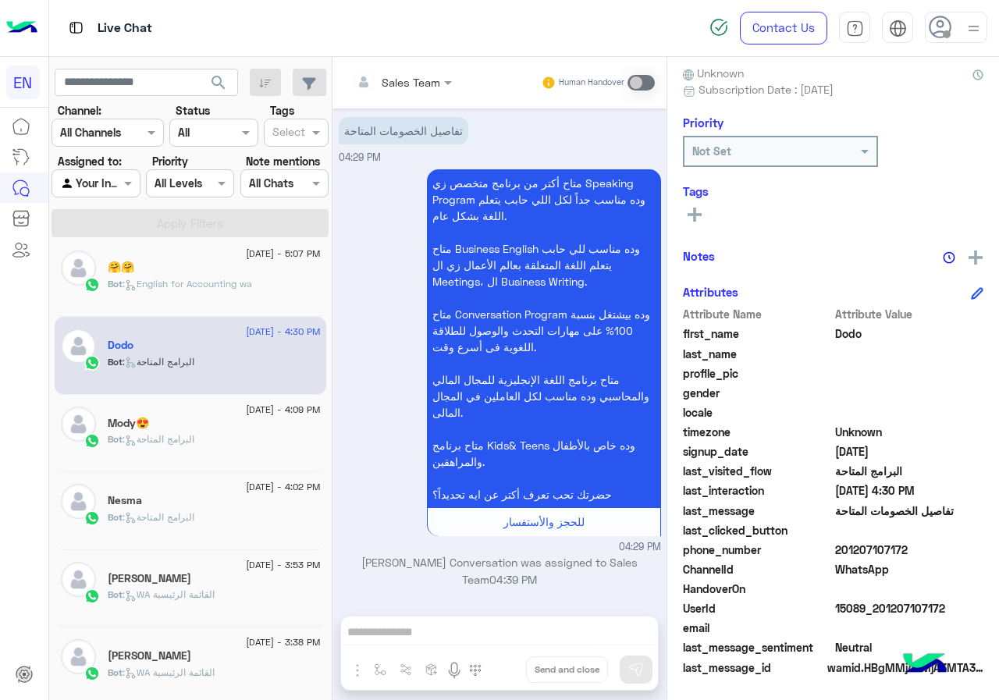
drag, startPoint x: 839, startPoint y: 547, endPoint x: 918, endPoint y: 550, distance: 78.9
click at [914, 547] on span "201207107172" at bounding box center [909, 550] width 149 height 16
copy span "01207107172"
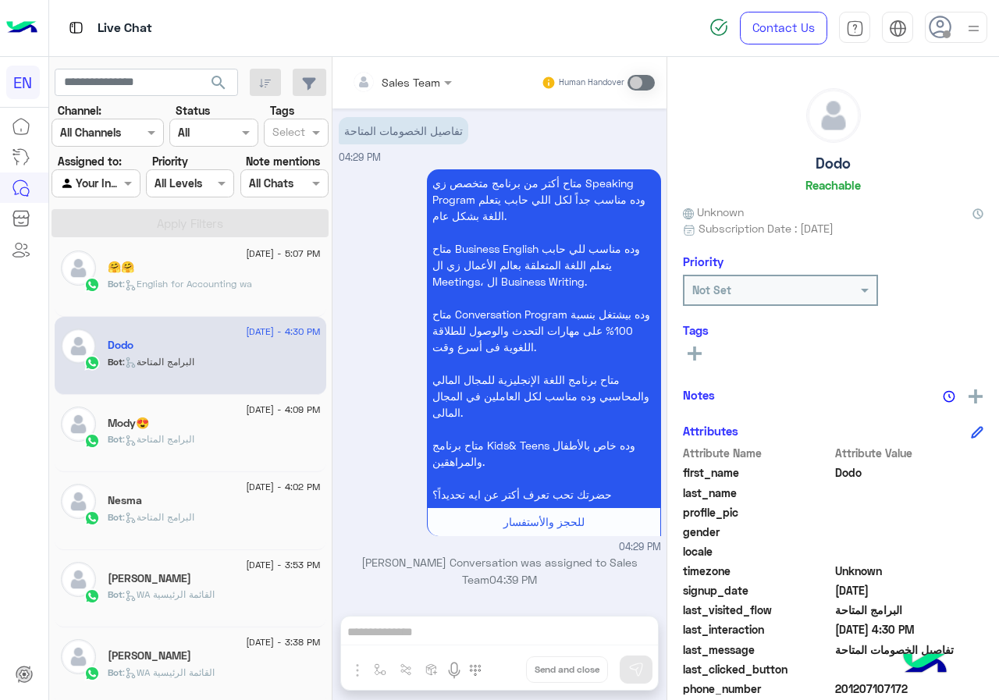
scroll to position [0, 0]
click at [701, 353] on icon at bounding box center [694, 355] width 14 height 14
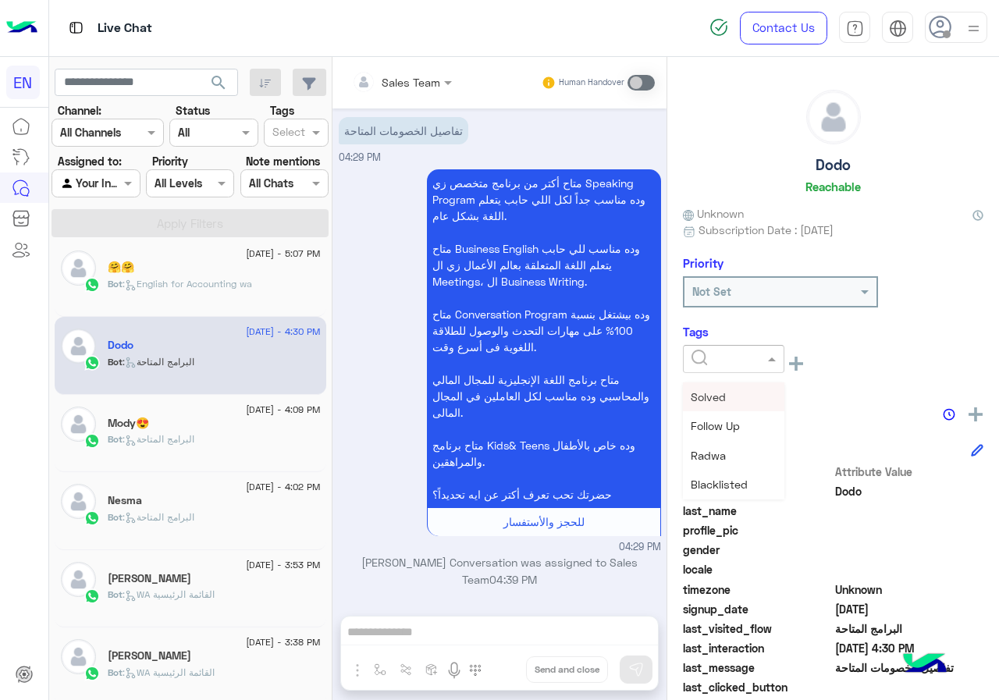
click at [737, 356] on input "text" at bounding box center [715, 359] width 48 height 16
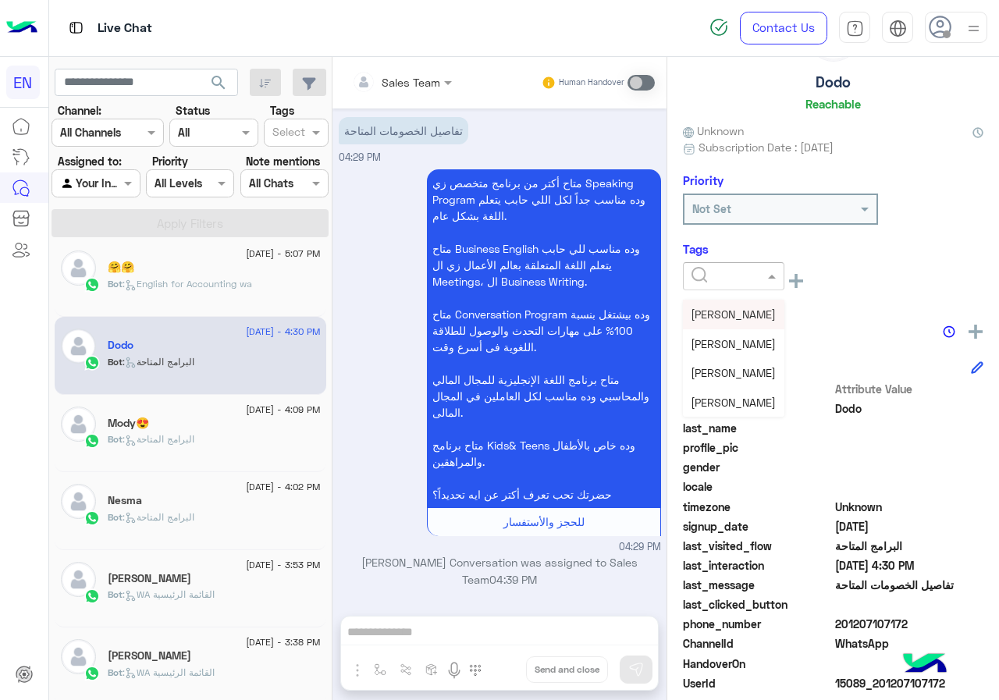
scroll to position [157, 0]
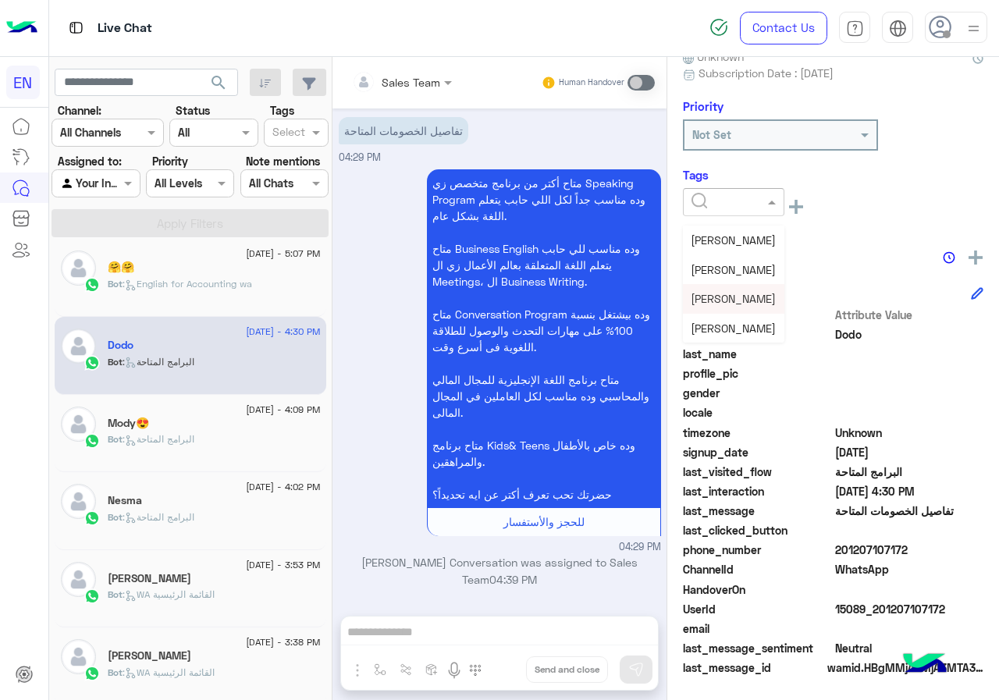
click at [725, 293] on span "[PERSON_NAME]" at bounding box center [733, 298] width 85 height 13
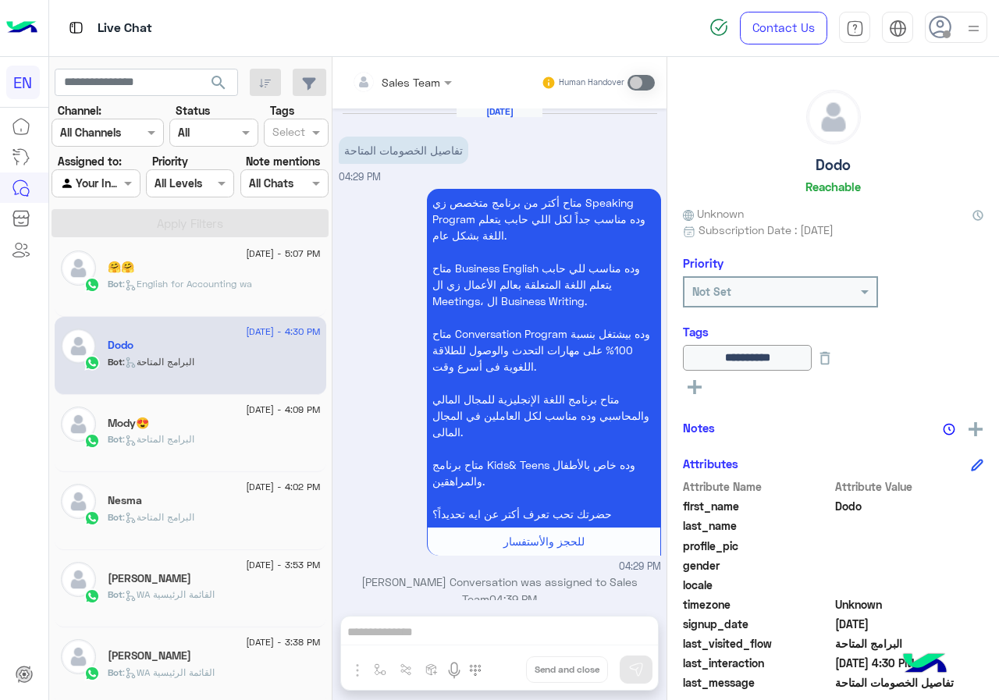
scroll to position [0, 0]
